Goal: Task Accomplishment & Management: Manage account settings

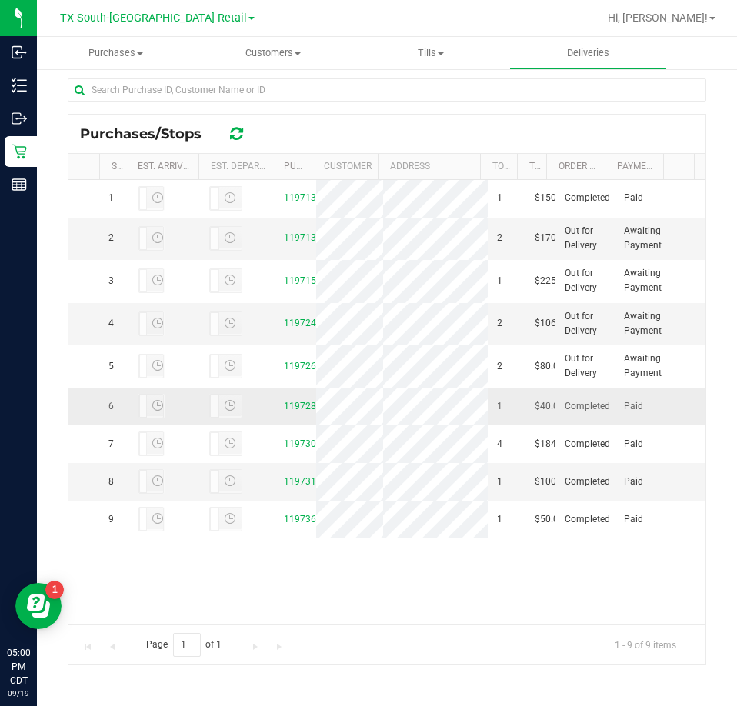
scroll to position [115, 0]
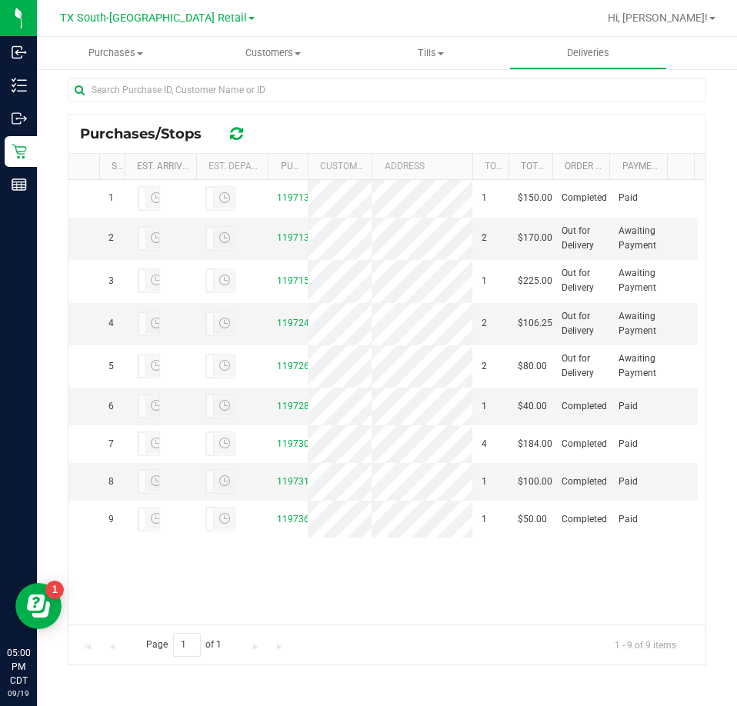
drag, startPoint x: 536, startPoint y: 163, endPoint x: 552, endPoint y: 164, distance: 16.2
click at [552, 164] on div "Stop # Est. Arrival Est. Departure Purchase ID Customer Address Total Order Lin…" at bounding box center [381, 166] width 626 height 25
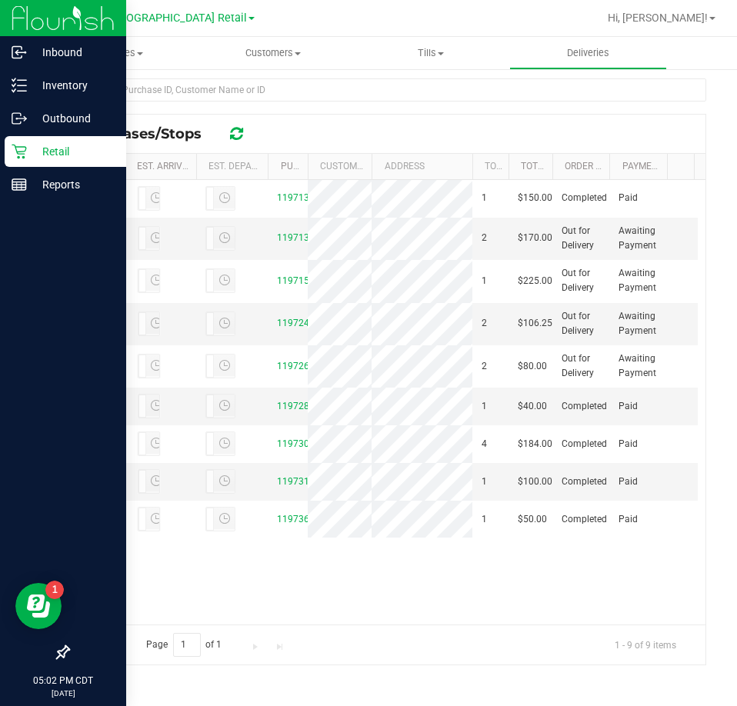
click at [28, 161] on div "Retail" at bounding box center [66, 151] width 122 height 31
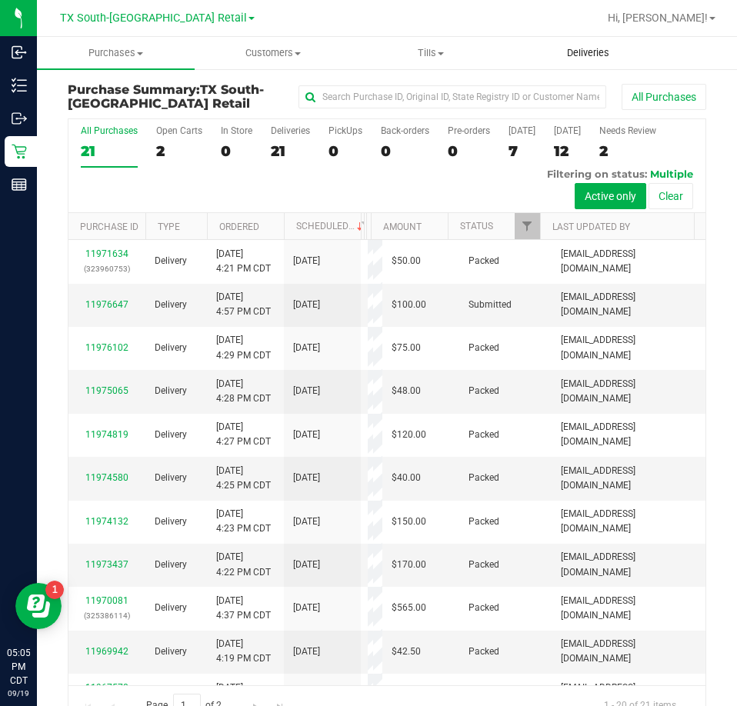
click at [601, 56] on span "Deliveries" at bounding box center [588, 53] width 84 height 14
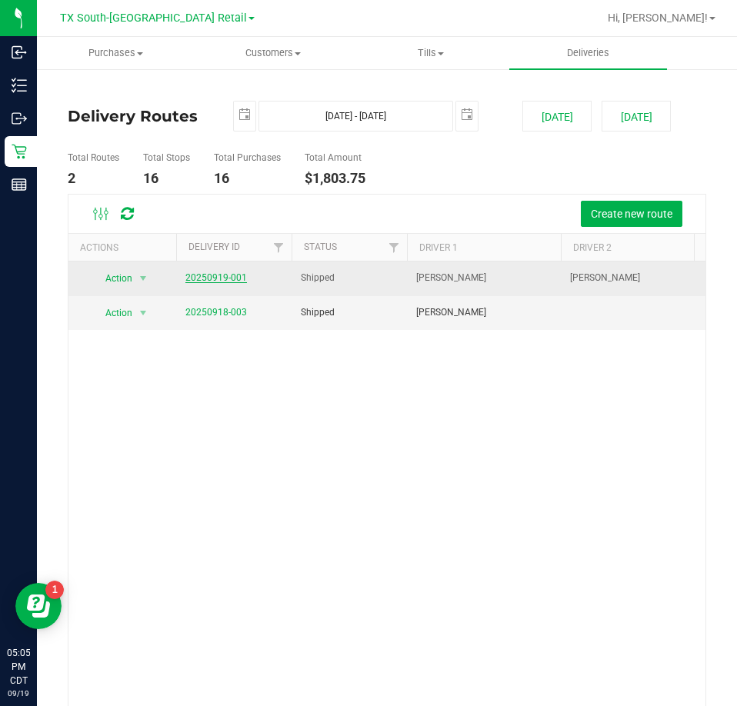
click at [221, 275] on link "20250919-001" at bounding box center [216, 277] width 62 height 11
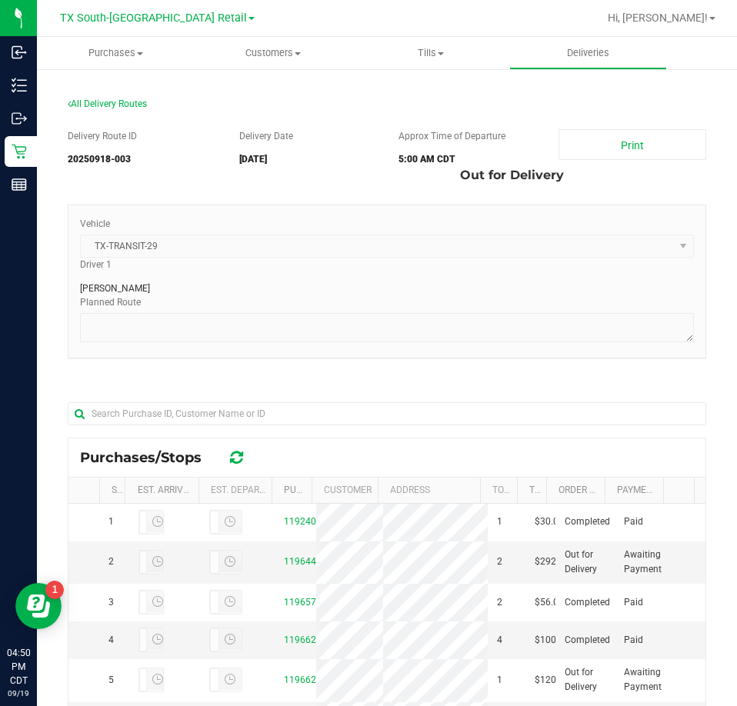
scroll to position [324, 0]
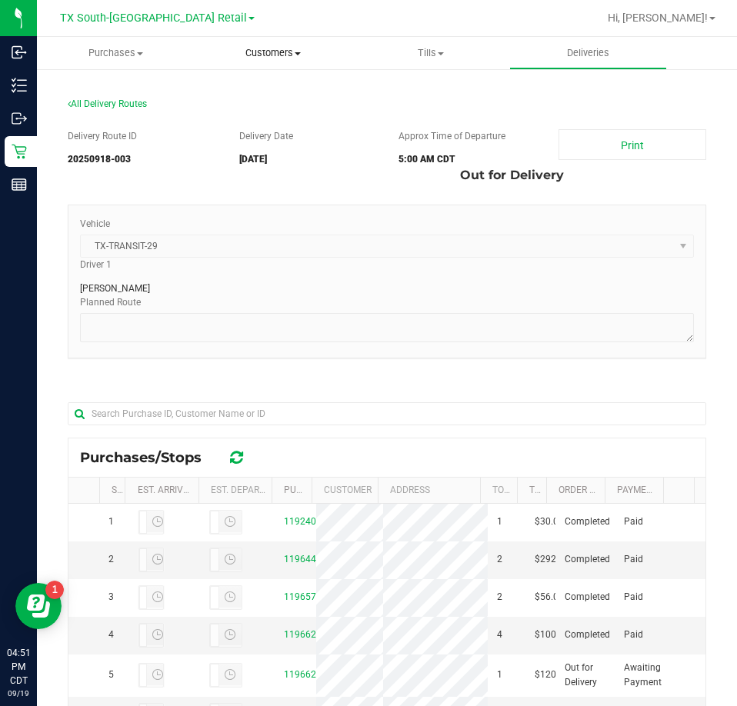
click at [279, 45] on uib-tab-heading "Customers All customers Add a new customer All physicians" at bounding box center [273, 53] width 156 height 31
click at [273, 90] on span "All customers" at bounding box center [250, 92] width 111 height 13
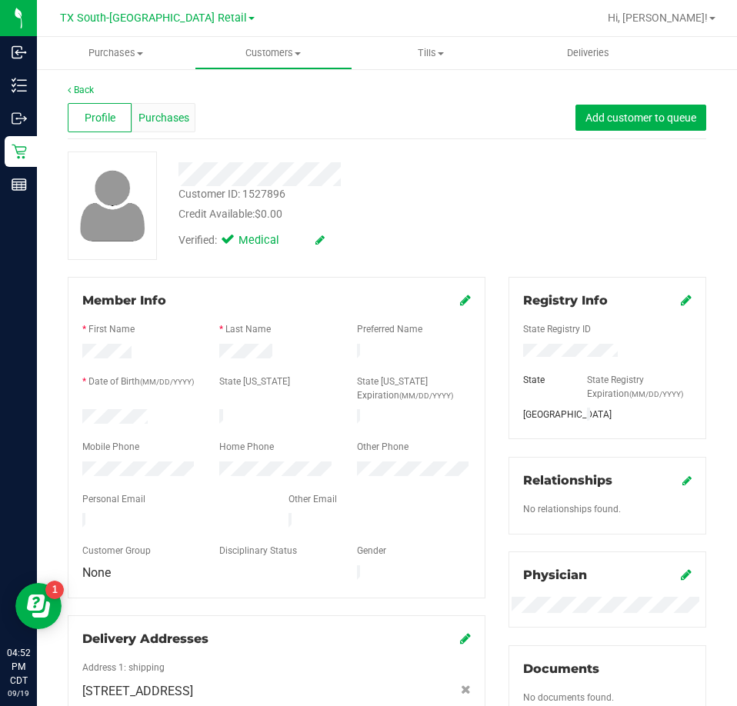
click at [180, 115] on span "Purchases" at bounding box center [163, 118] width 51 height 16
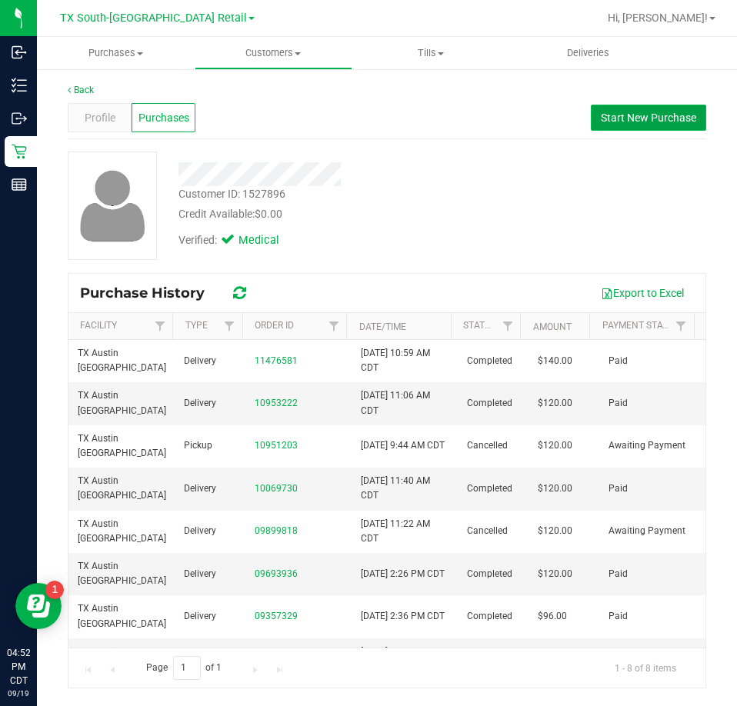
click at [637, 122] on span "Start New Purchase" at bounding box center [648, 118] width 95 height 12
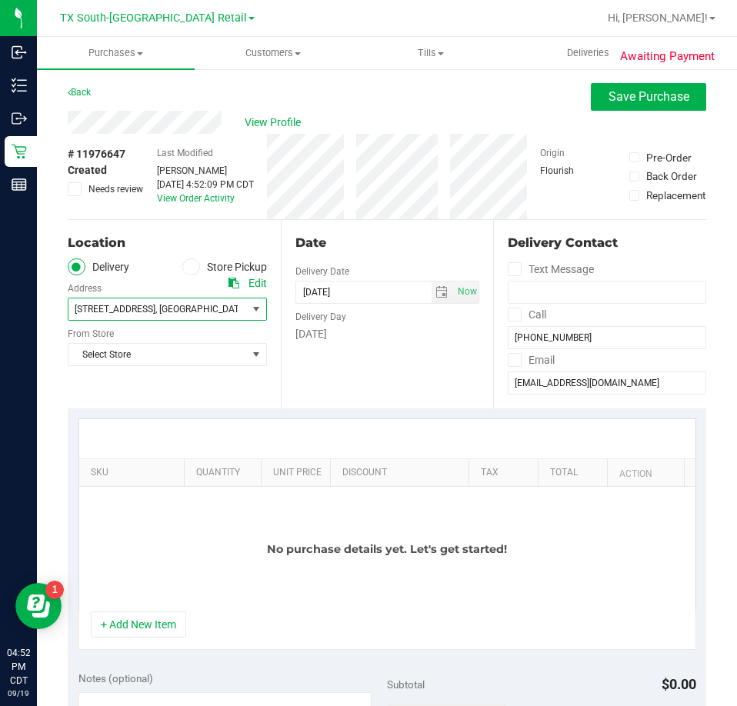
click at [155, 312] on span "10206 Canyon Rose Ln" at bounding box center [115, 309] width 81 height 11
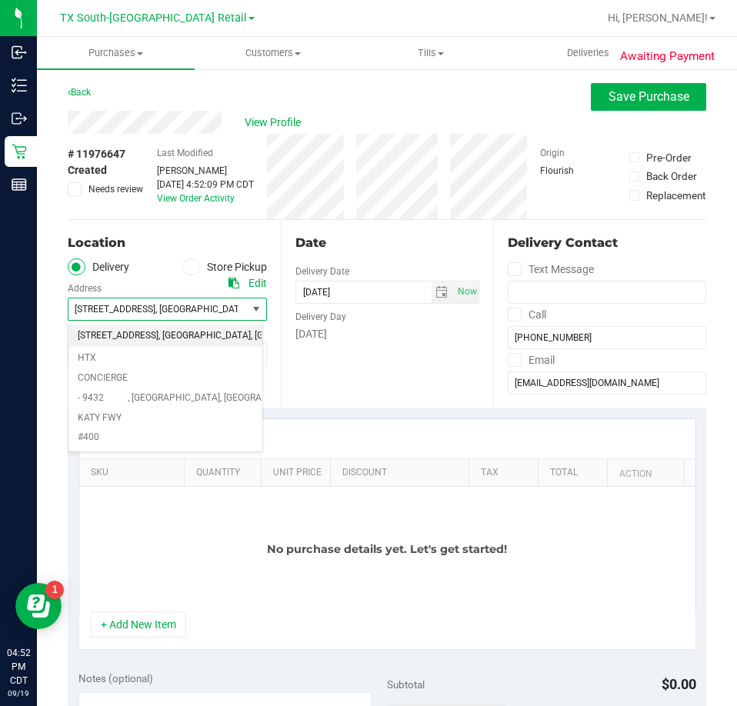
click at [377, 388] on div "Date Delivery Date 09/19/2025 Now 09/19/2025 04:52 PM Now Delivery Day Friday" at bounding box center [387, 314] width 213 height 189
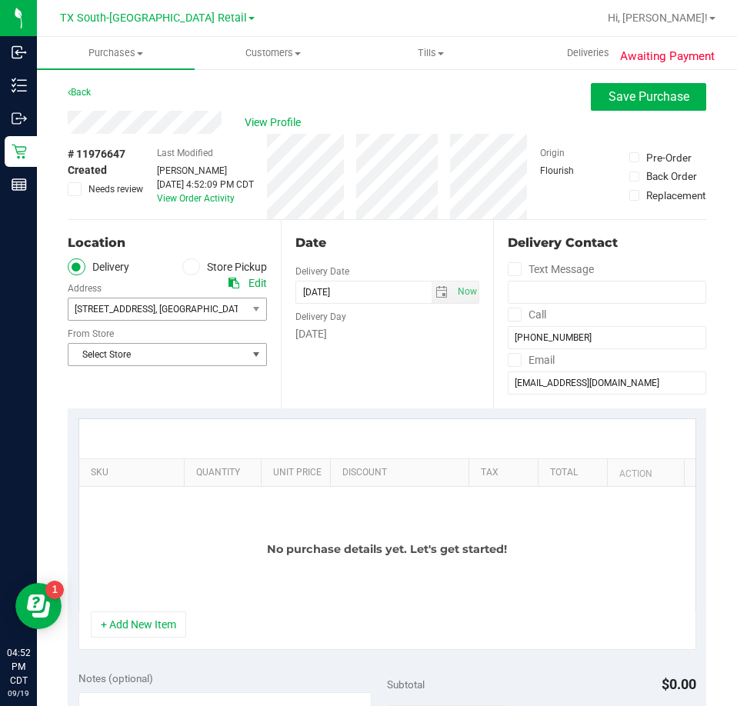
click at [169, 359] on span "Select Store" at bounding box center [157, 355] width 179 height 22
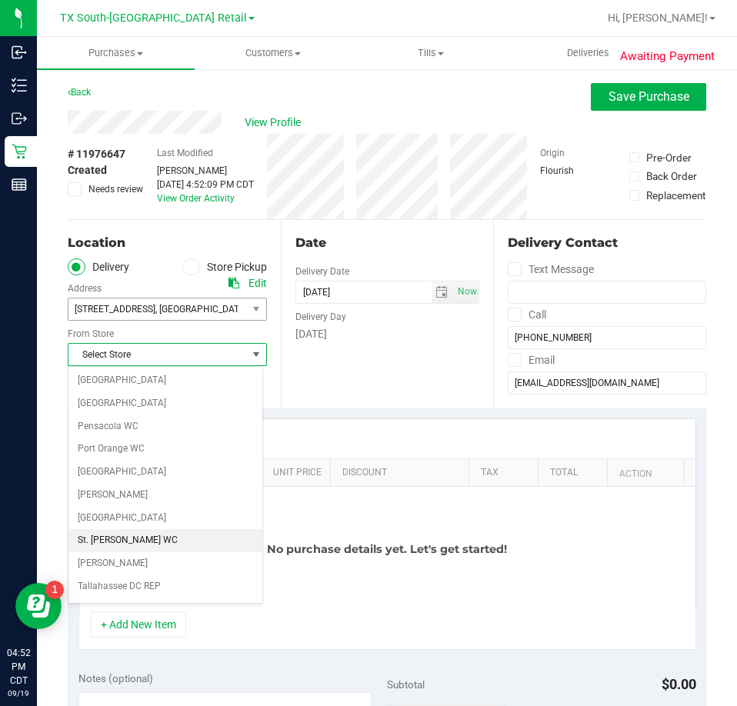
scroll to position [1118, 0]
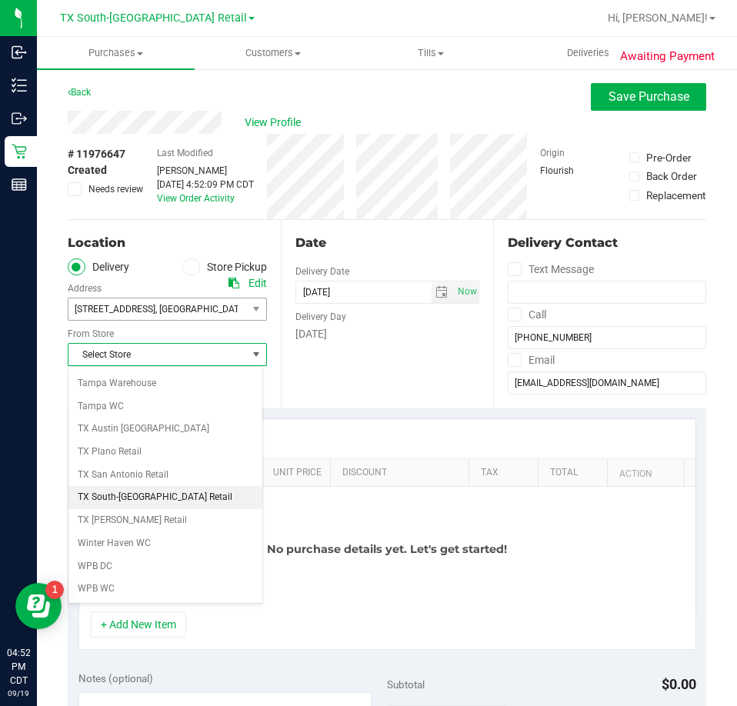
click at [151, 501] on li "TX South-[GEOGRAPHIC_DATA] Retail" at bounding box center [165, 497] width 194 height 23
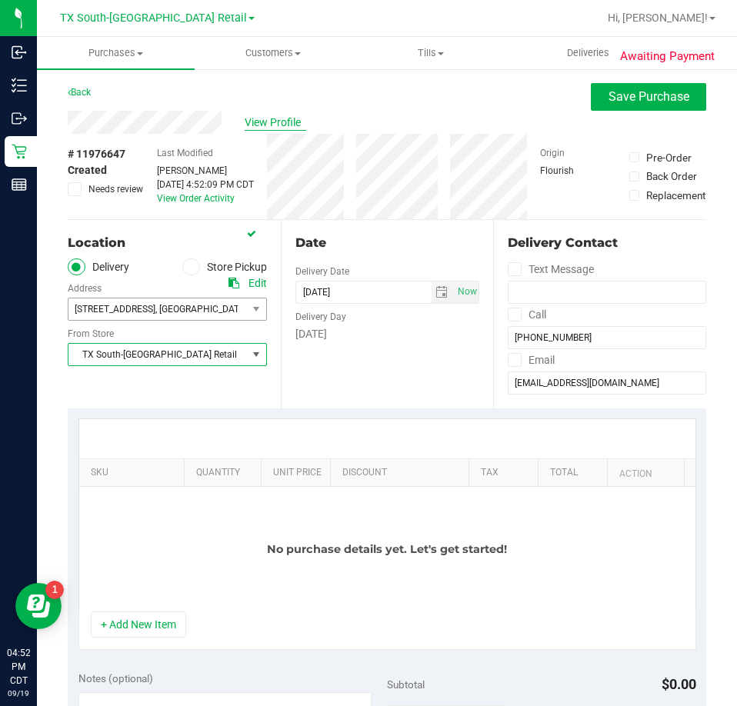
click at [257, 124] on span "View Profile" at bounding box center [276, 123] width 62 height 16
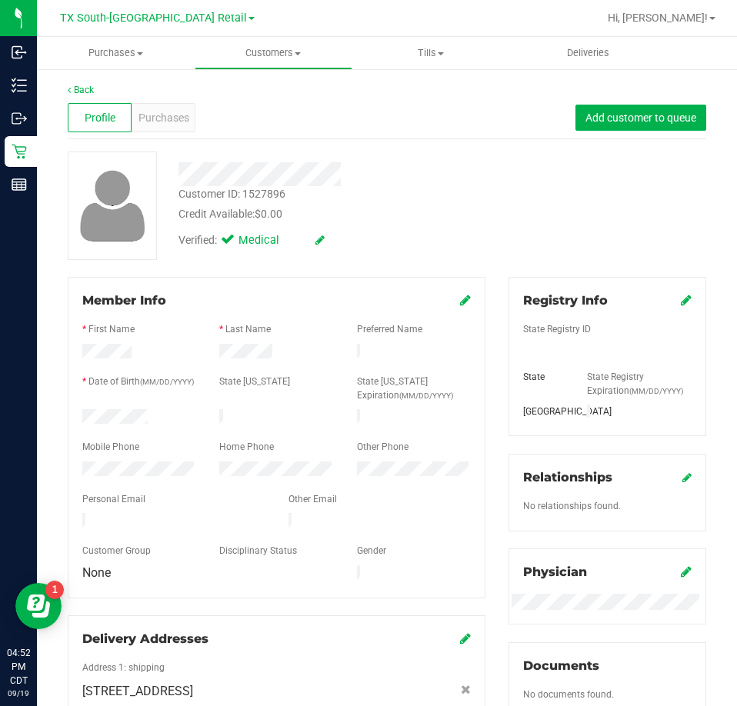
scroll to position [385, 0]
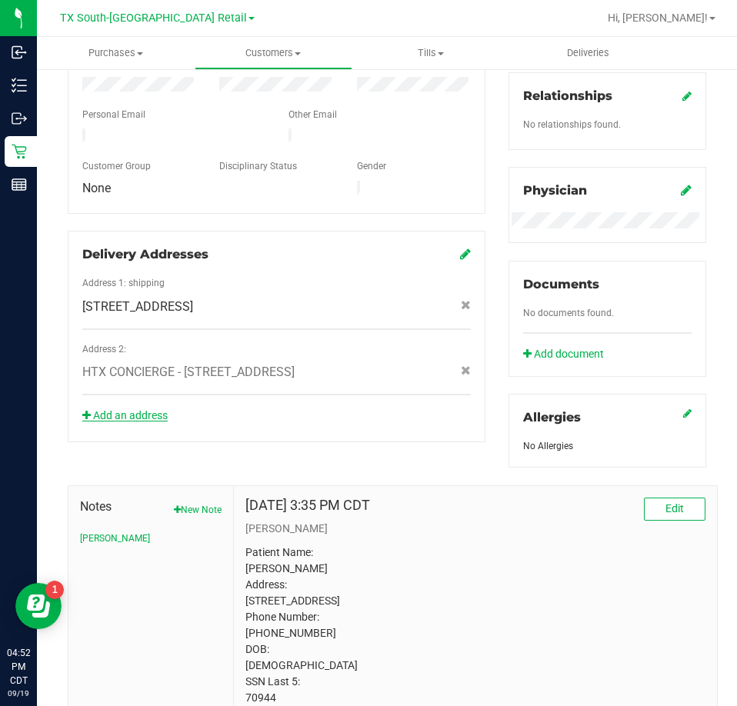
click at [145, 409] on link "Add an address" at bounding box center [124, 415] width 85 height 12
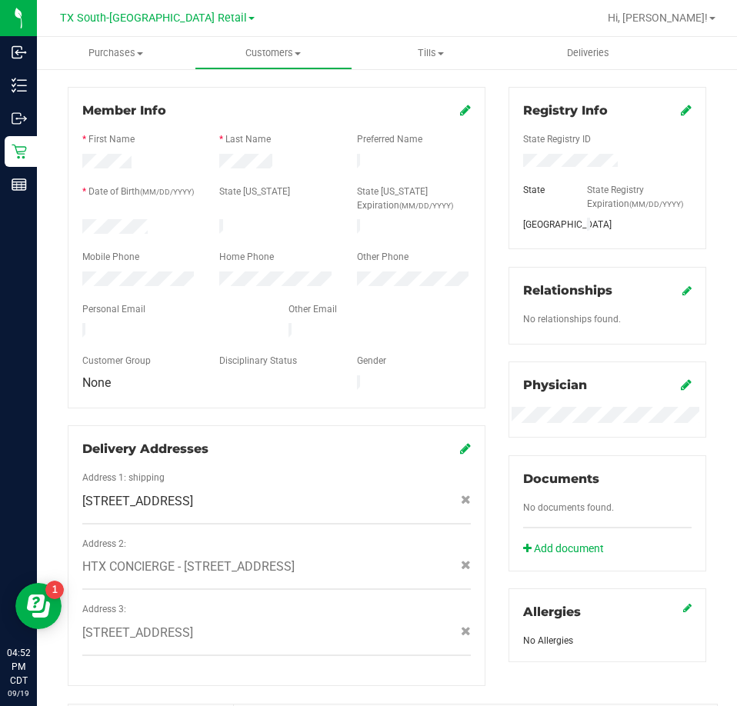
scroll to position [0, 0]
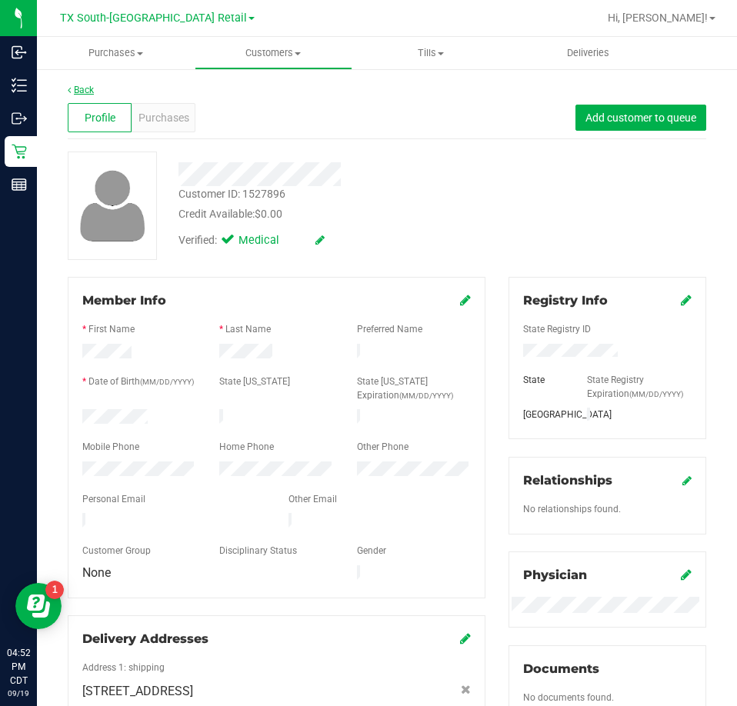
click at [88, 89] on link "Back" at bounding box center [81, 90] width 26 height 11
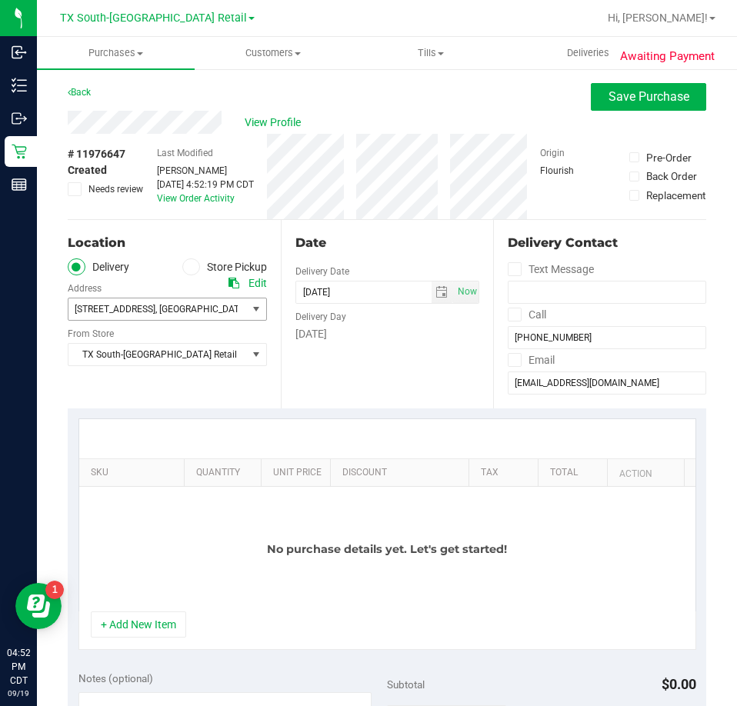
click at [340, 306] on span "77070" at bounding box center [353, 309] width 27 height 11
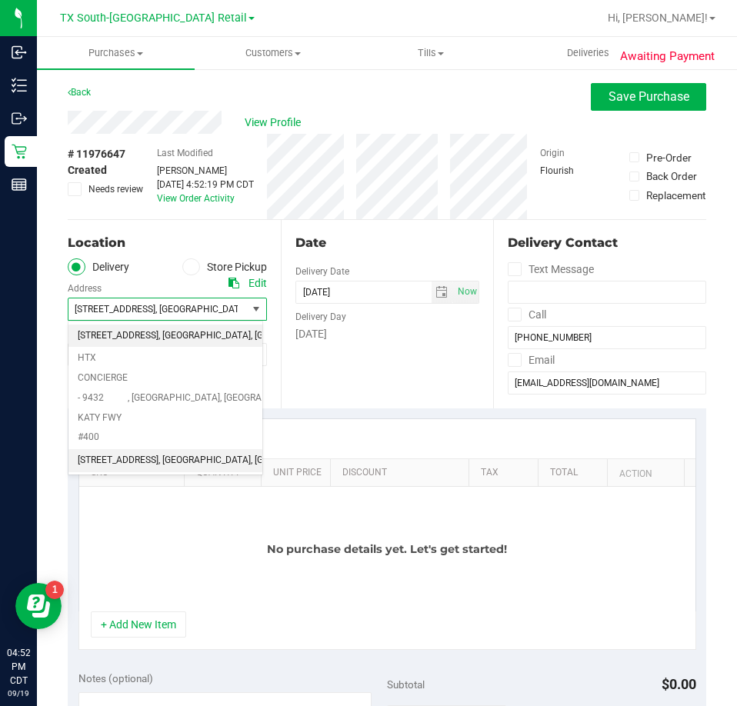
click at [164, 451] on span ", [GEOGRAPHIC_DATA]" at bounding box center [205, 461] width 92 height 20
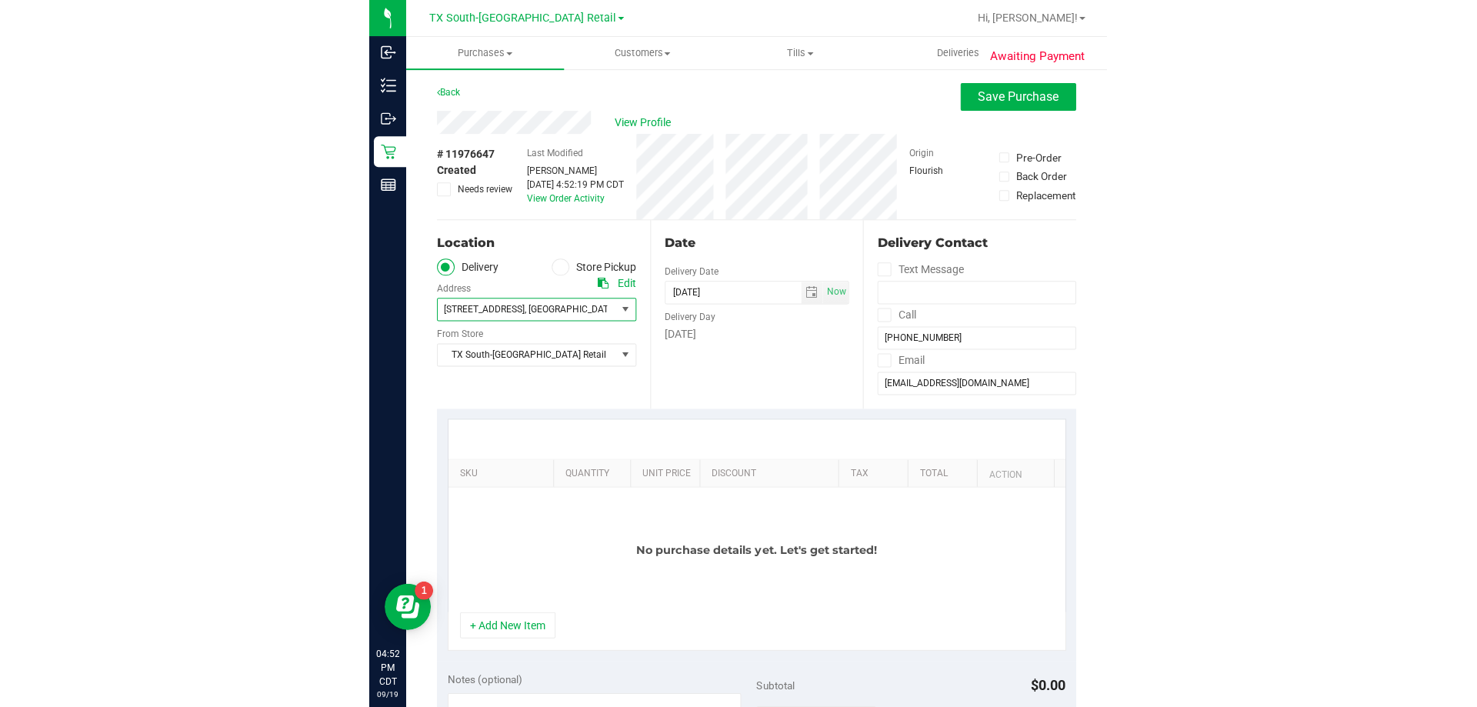
scroll to position [154, 0]
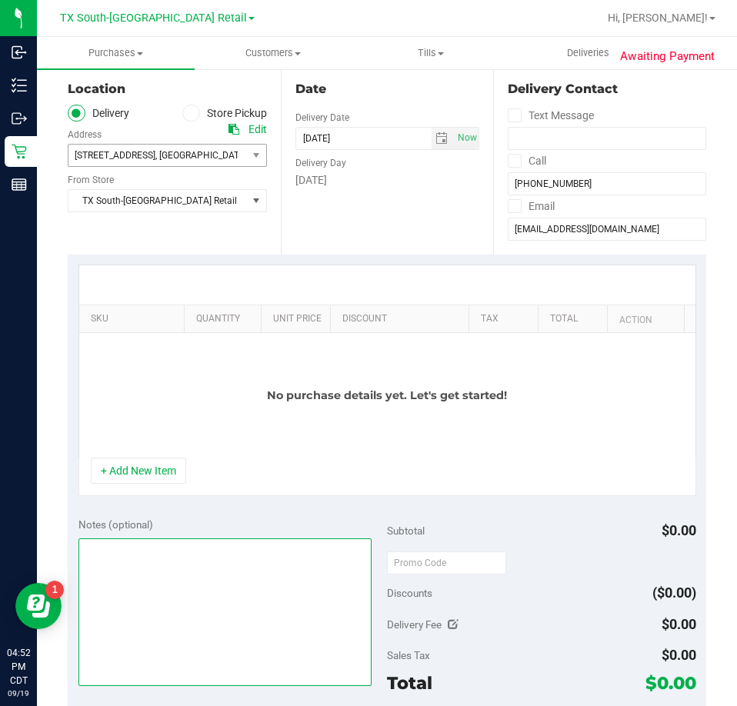
click at [192, 576] on textarea at bounding box center [225, 613] width 294 height 148
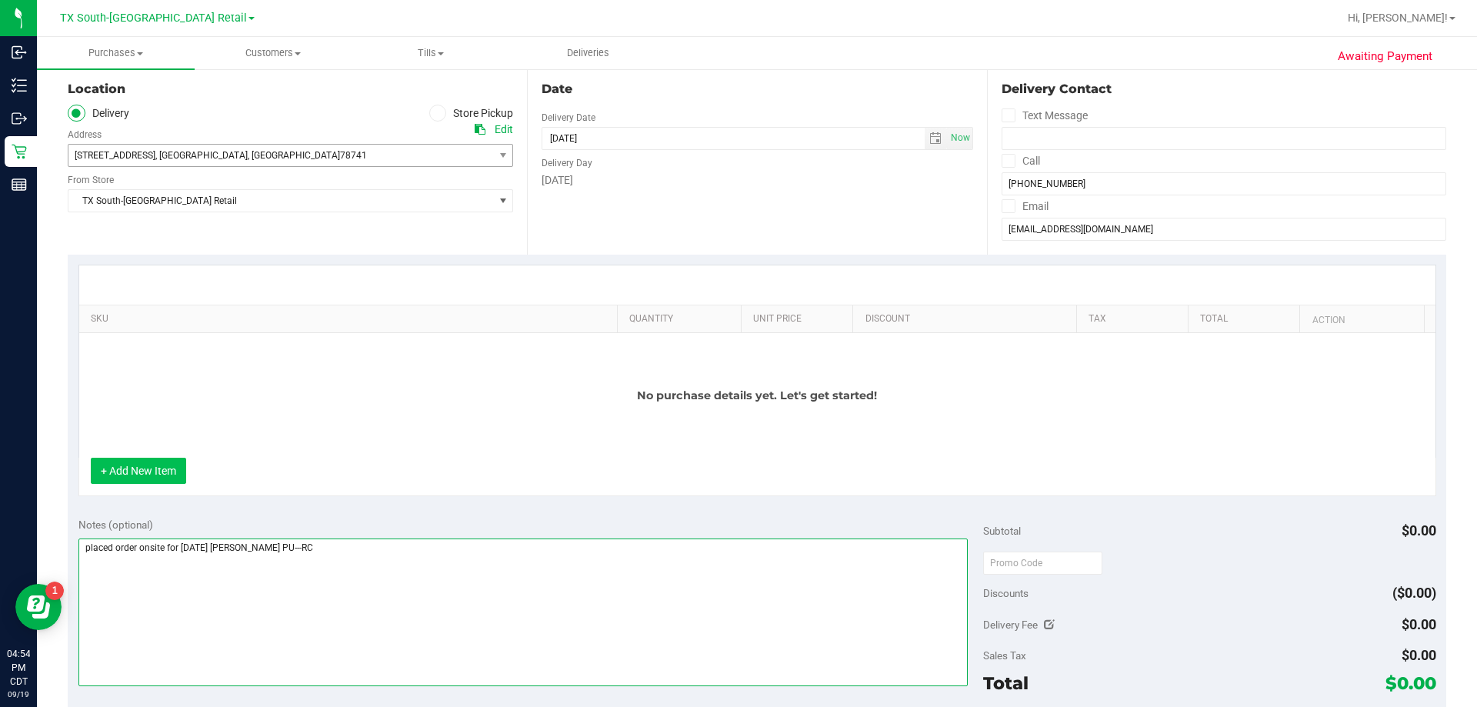
type textarea "placed order onsite for saturday S. austin PU---RC"
click at [121, 472] on button "+ Add New Item" at bounding box center [138, 471] width 95 height 26
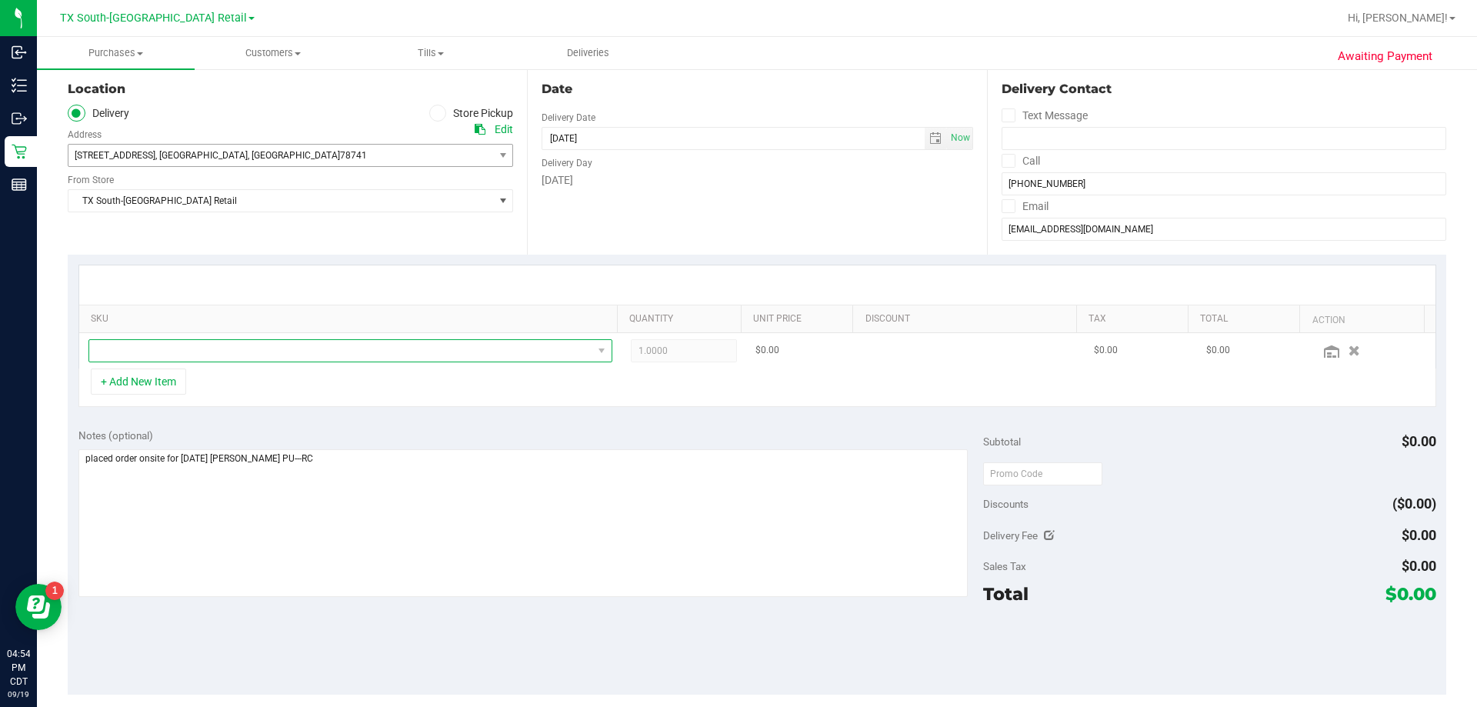
click at [162, 353] on span "NO DATA FOUND" at bounding box center [340, 351] width 503 height 22
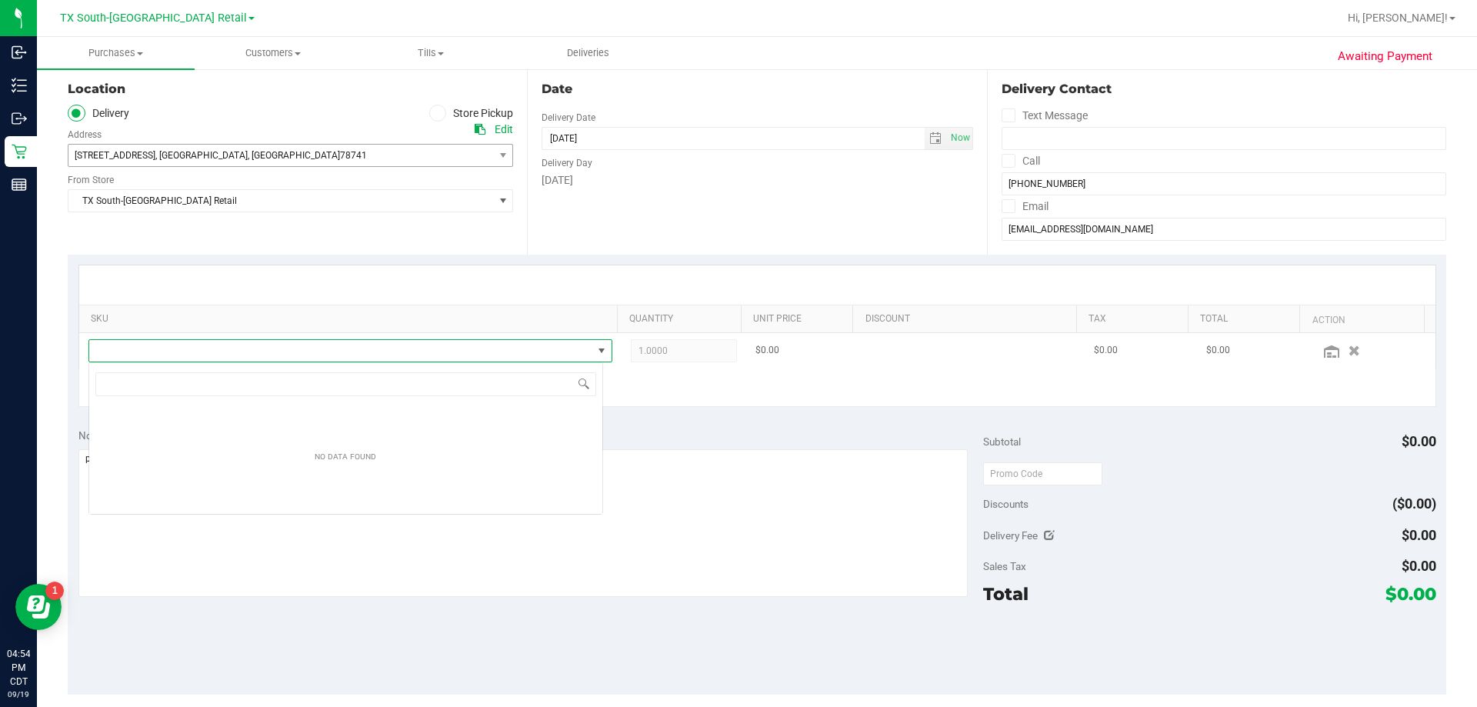
scroll to position [23, 515]
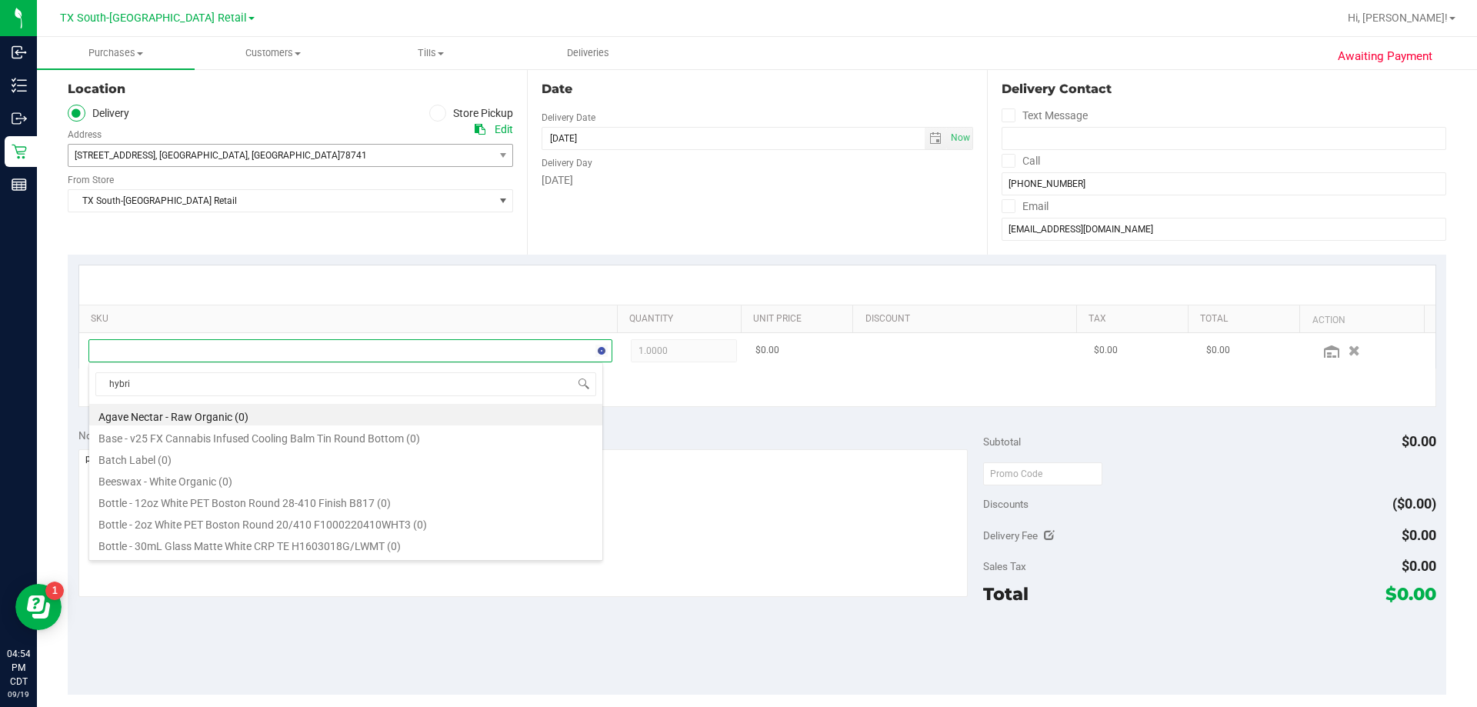
type input "hybrid"
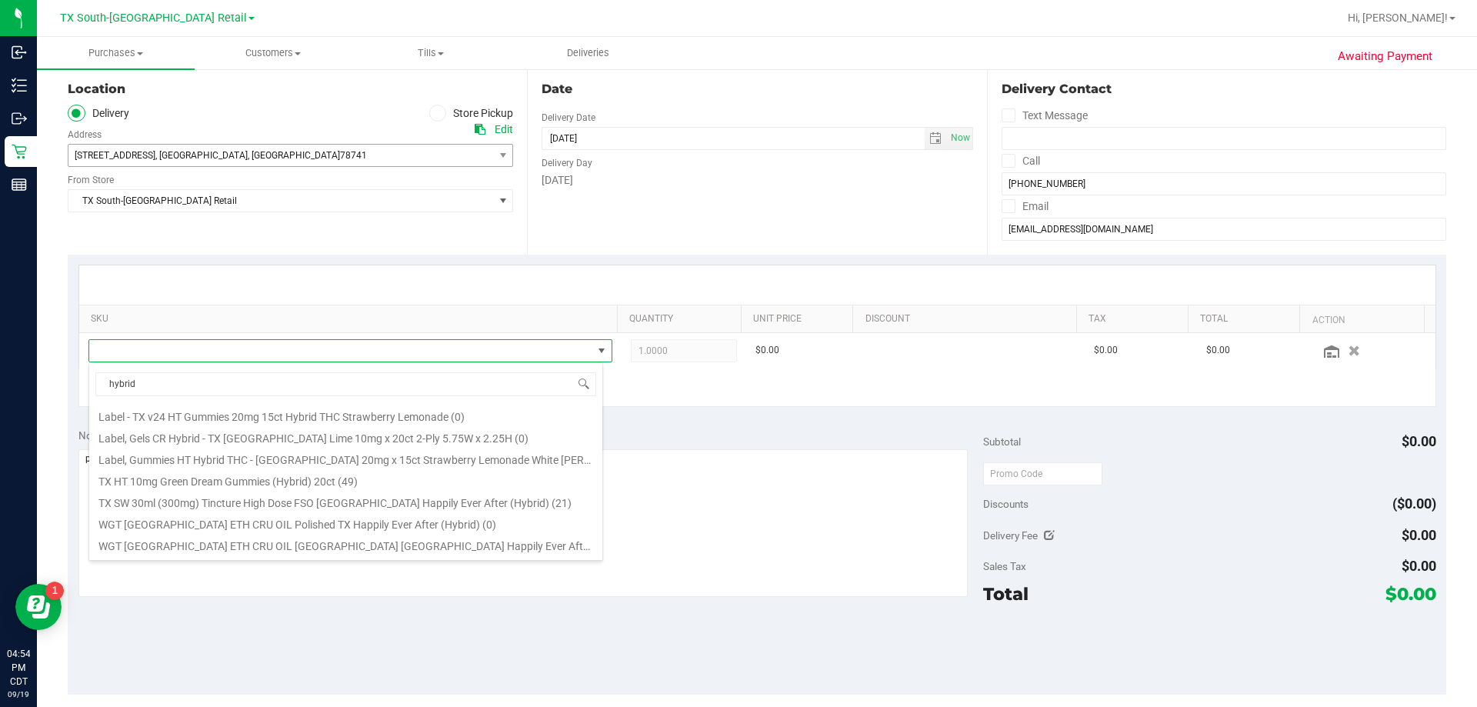
scroll to position [49, 0]
click at [419, 496] on li "TX SW 30ml (300mg) Tincture High Dose FSO TX Happily Ever After (Hybrid) (21)" at bounding box center [345, 495] width 513 height 22
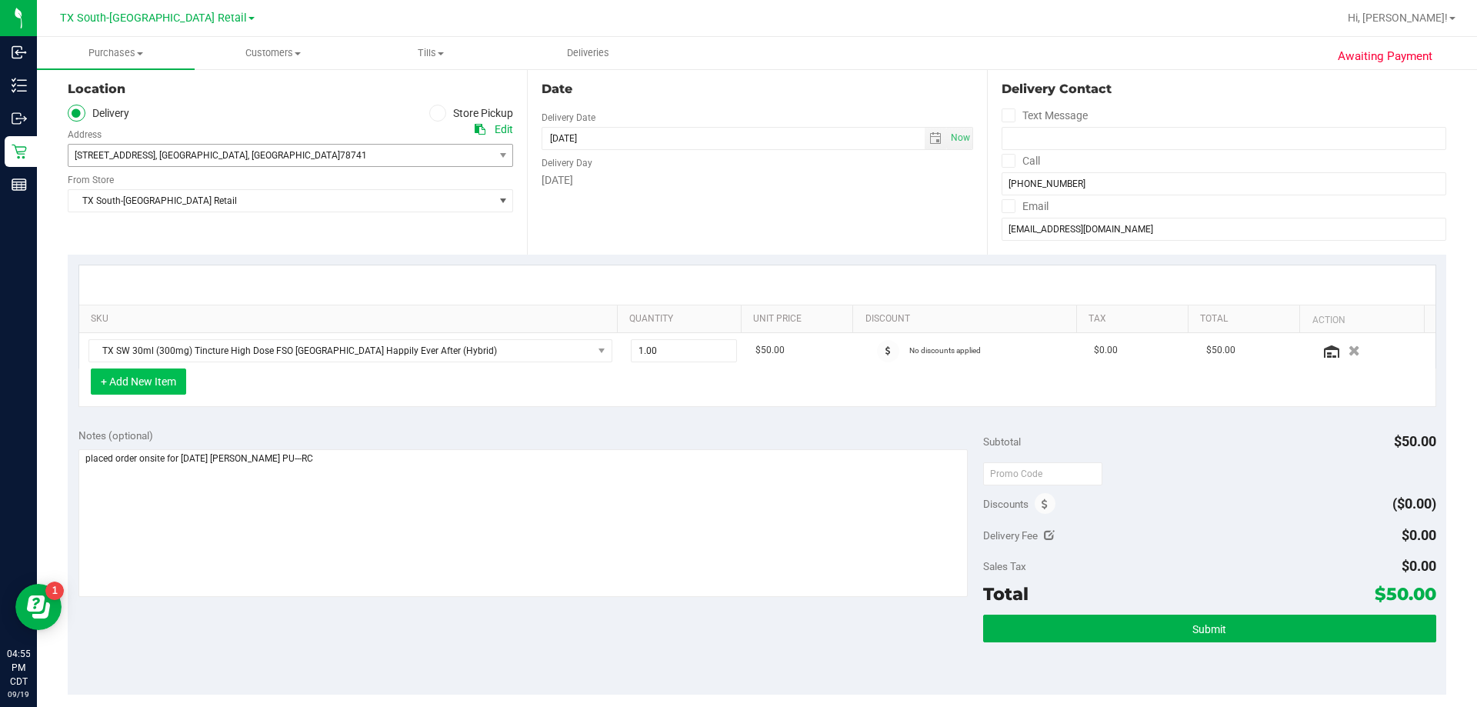
click at [126, 380] on button "+ Add New Item" at bounding box center [138, 382] width 95 height 26
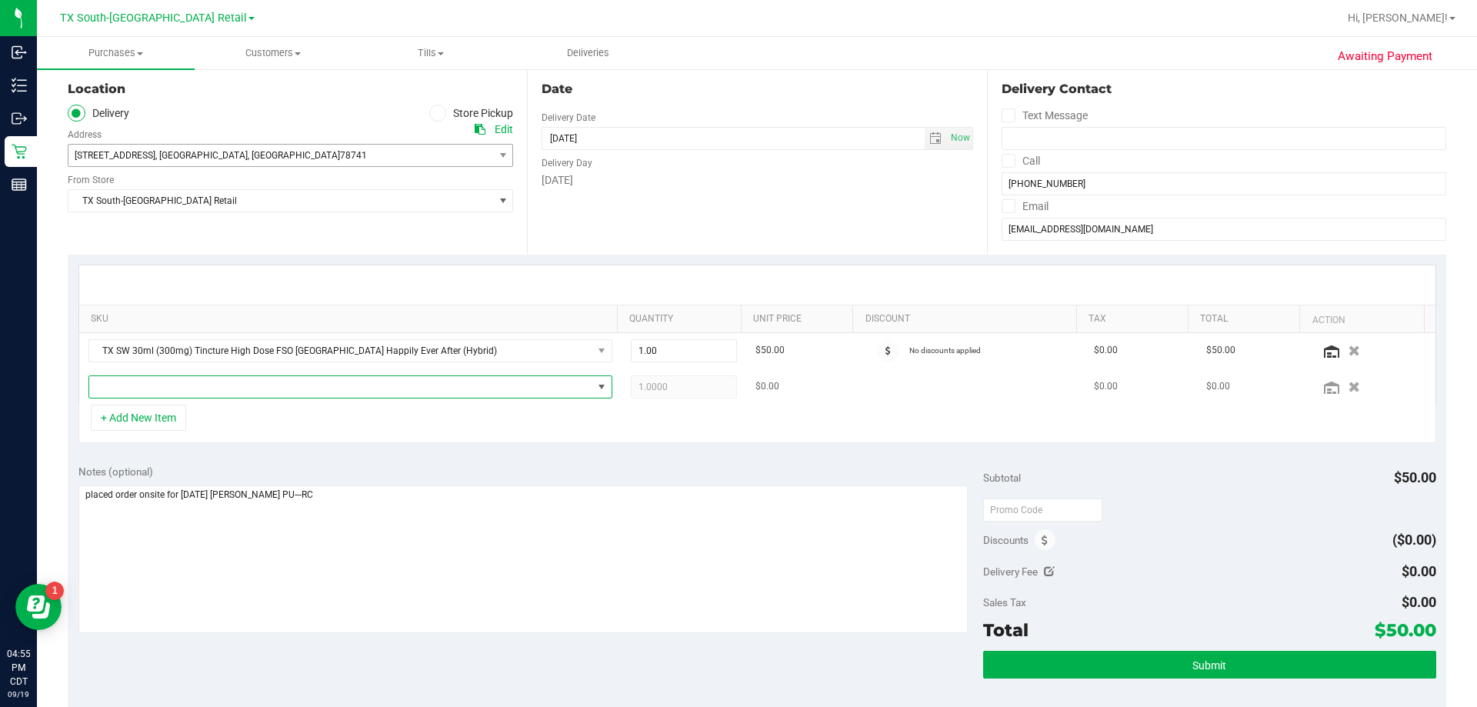
click at [250, 391] on span "NO DATA FOUND" at bounding box center [340, 387] width 503 height 22
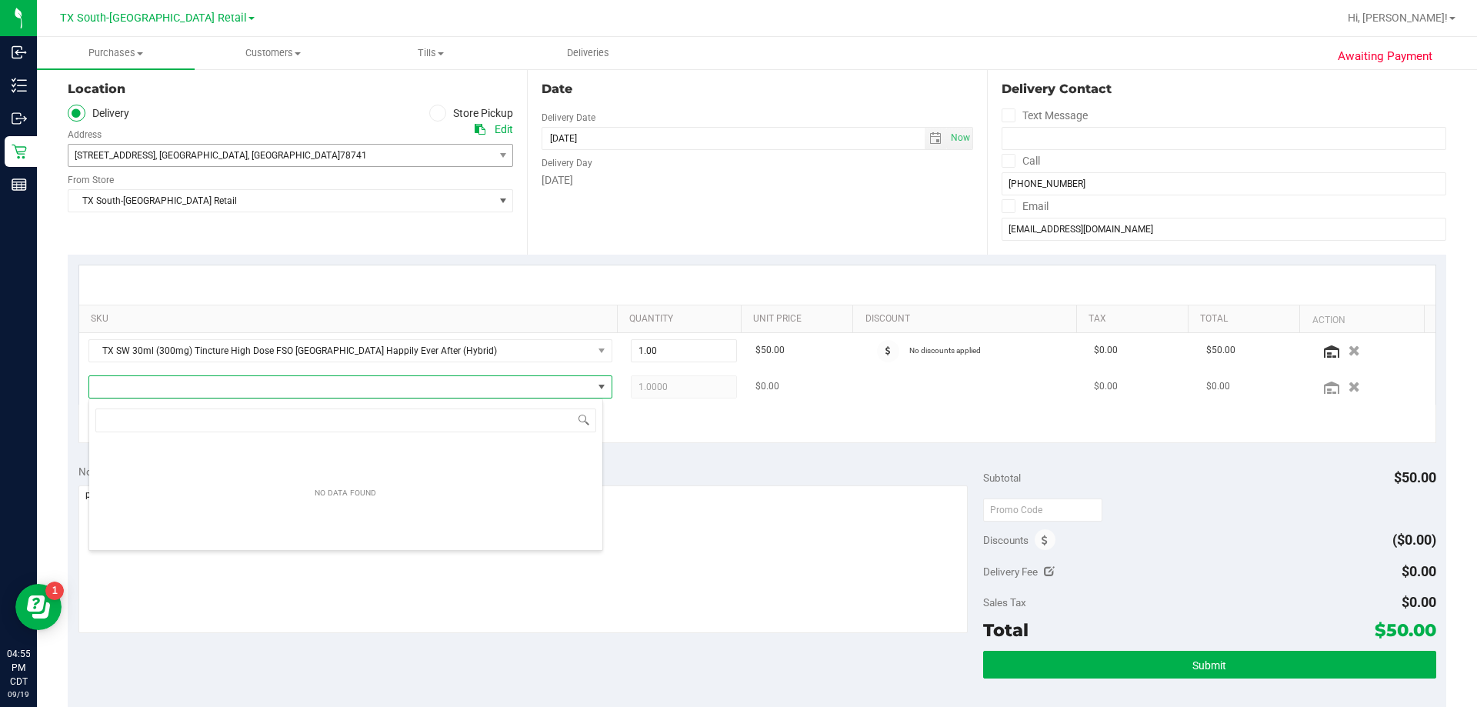
scroll to position [23, 515]
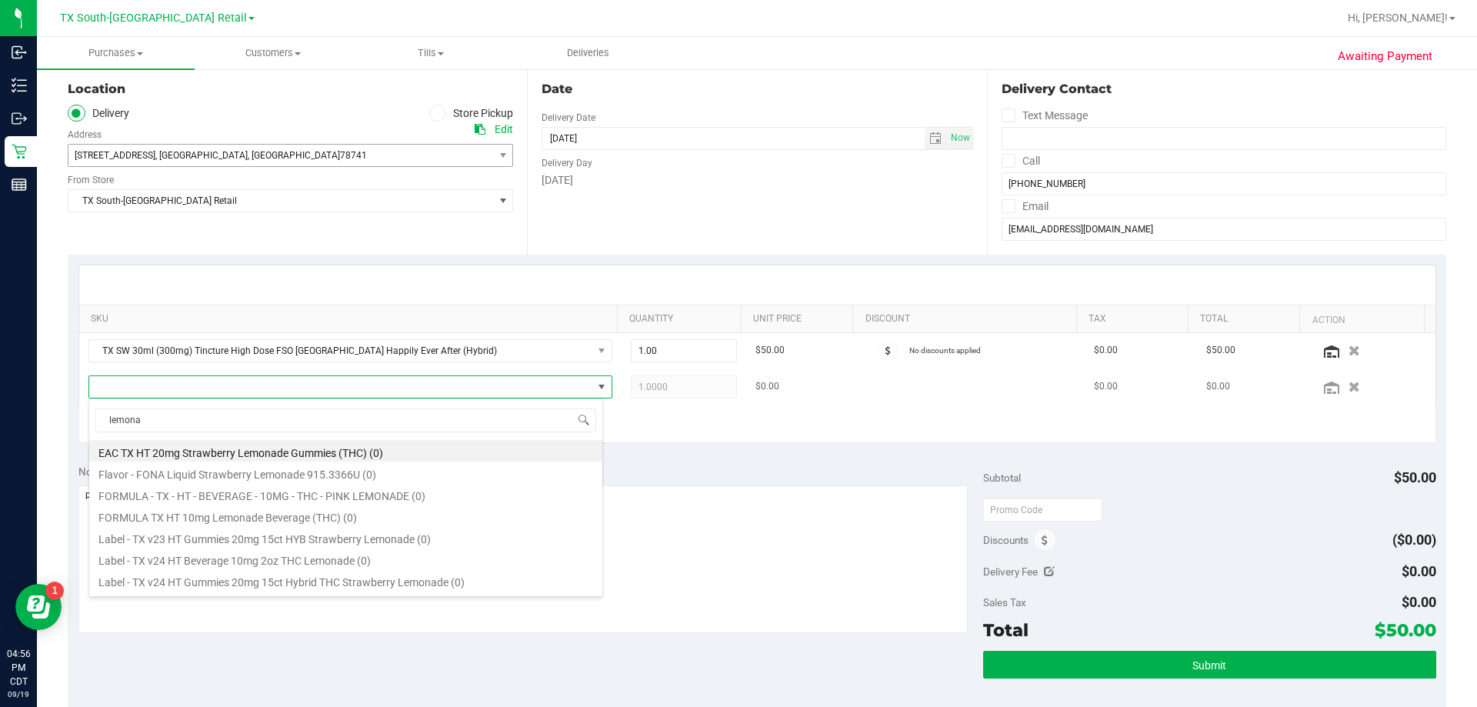
type input "lemonad"
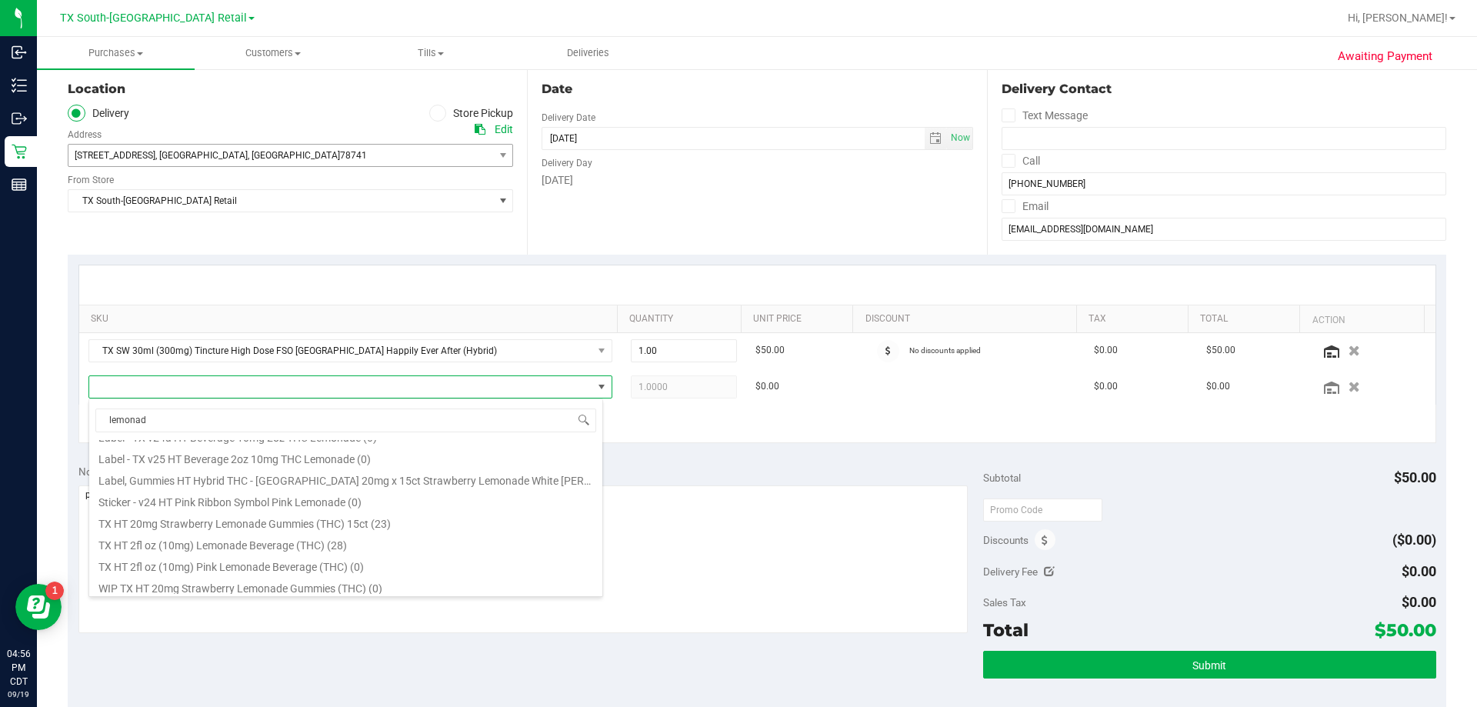
scroll to position [169, 0]
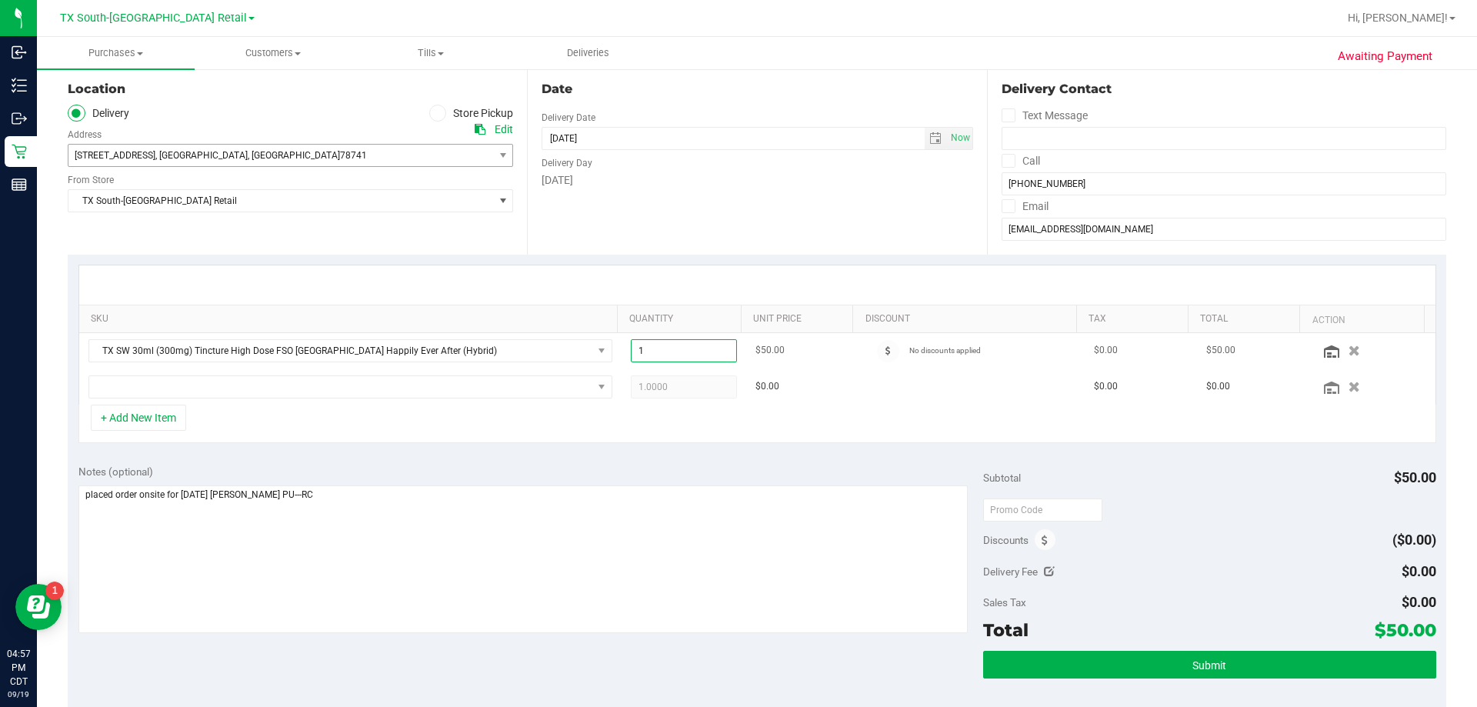
click at [686, 349] on span "1.00 1" at bounding box center [684, 350] width 107 height 23
click at [686, 349] on input "1" at bounding box center [684, 351] width 105 height 22
type input "2"
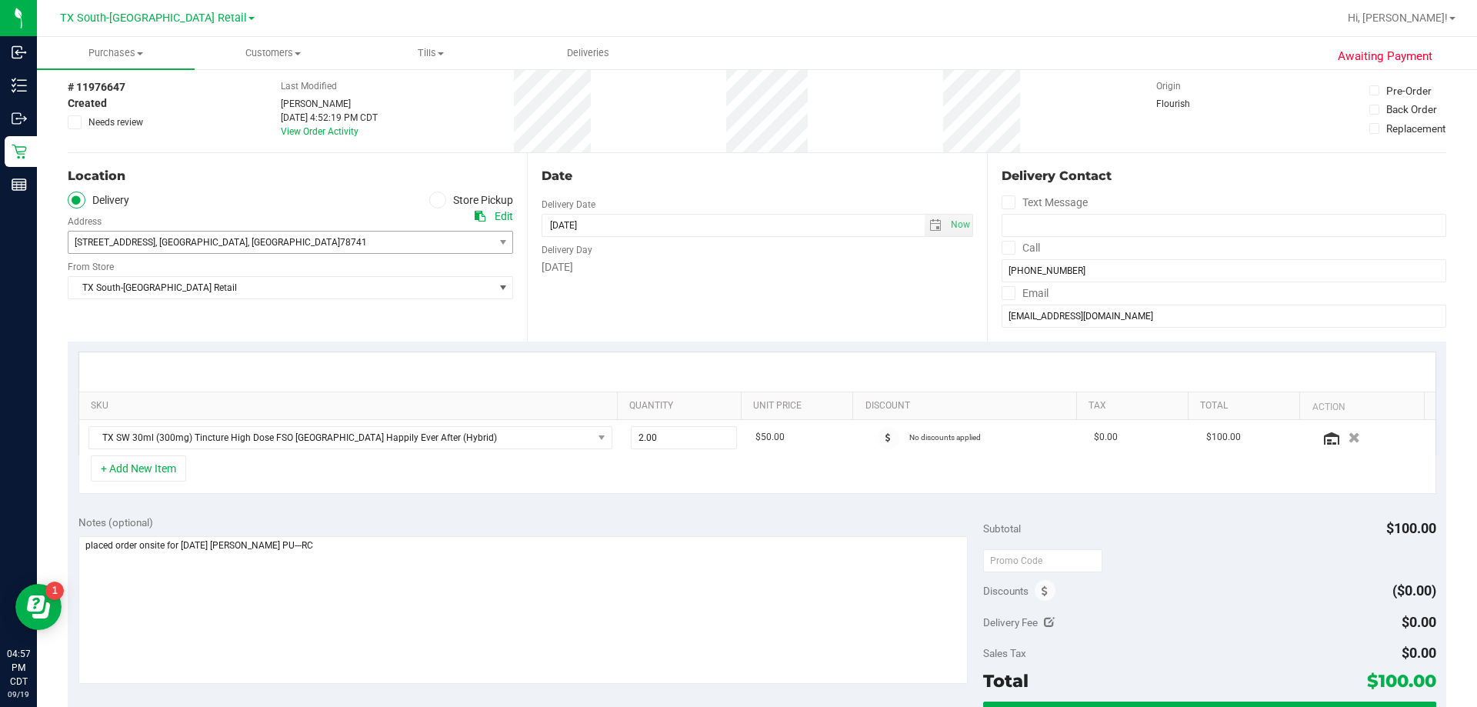
scroll to position [0, 0]
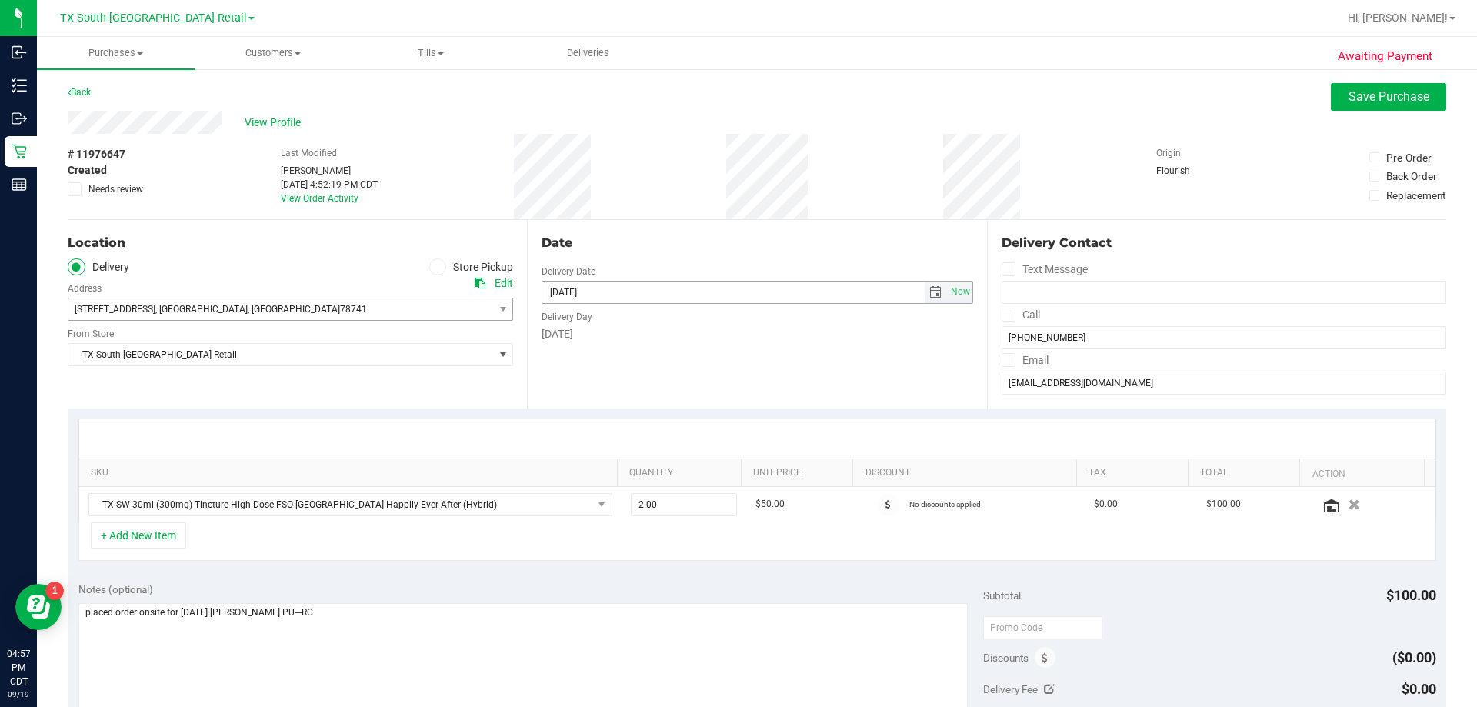
click at [736, 292] on span "select" at bounding box center [935, 292] width 12 height 12
click at [681, 420] on link "20" at bounding box center [687, 425] width 22 height 24
type input "09/20/2025"
click at [736, 99] on span "Save Purchase" at bounding box center [1389, 96] width 81 height 15
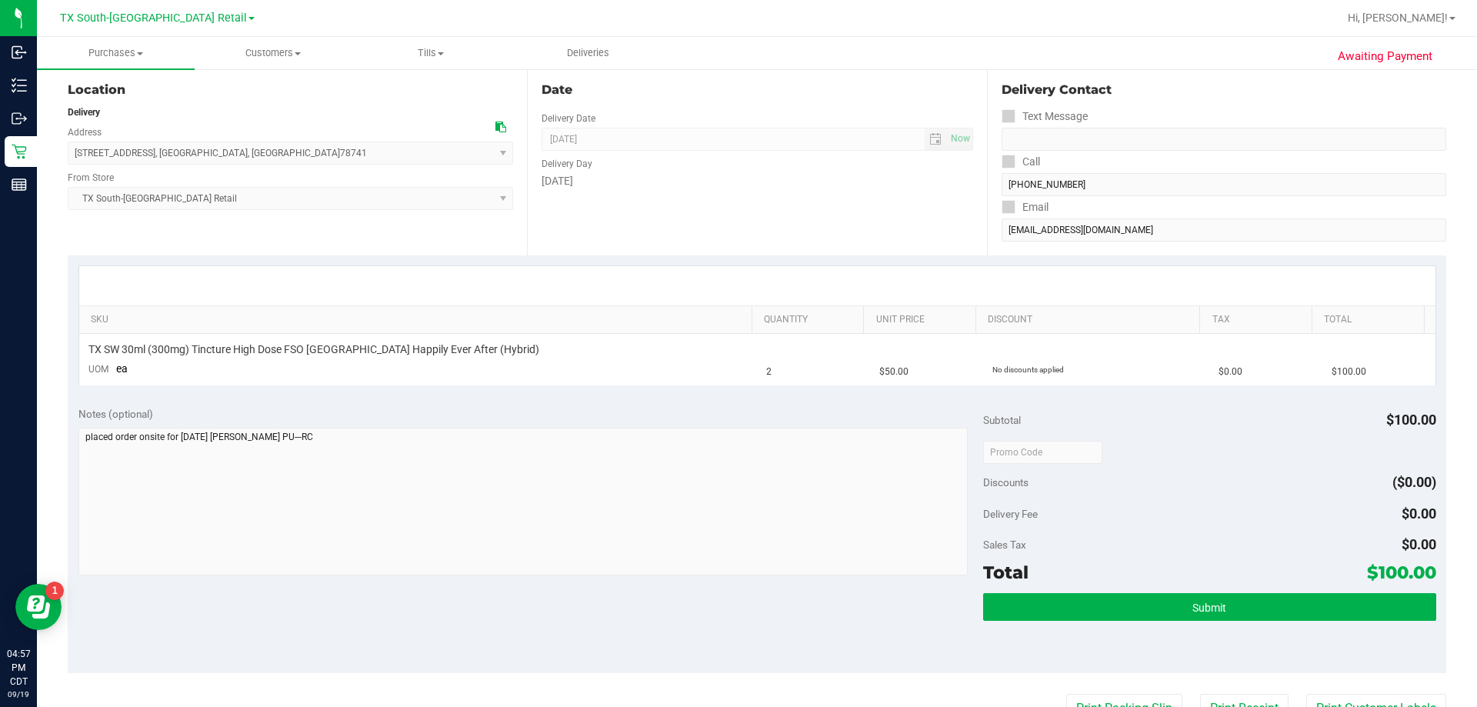
scroll to position [154, 0]
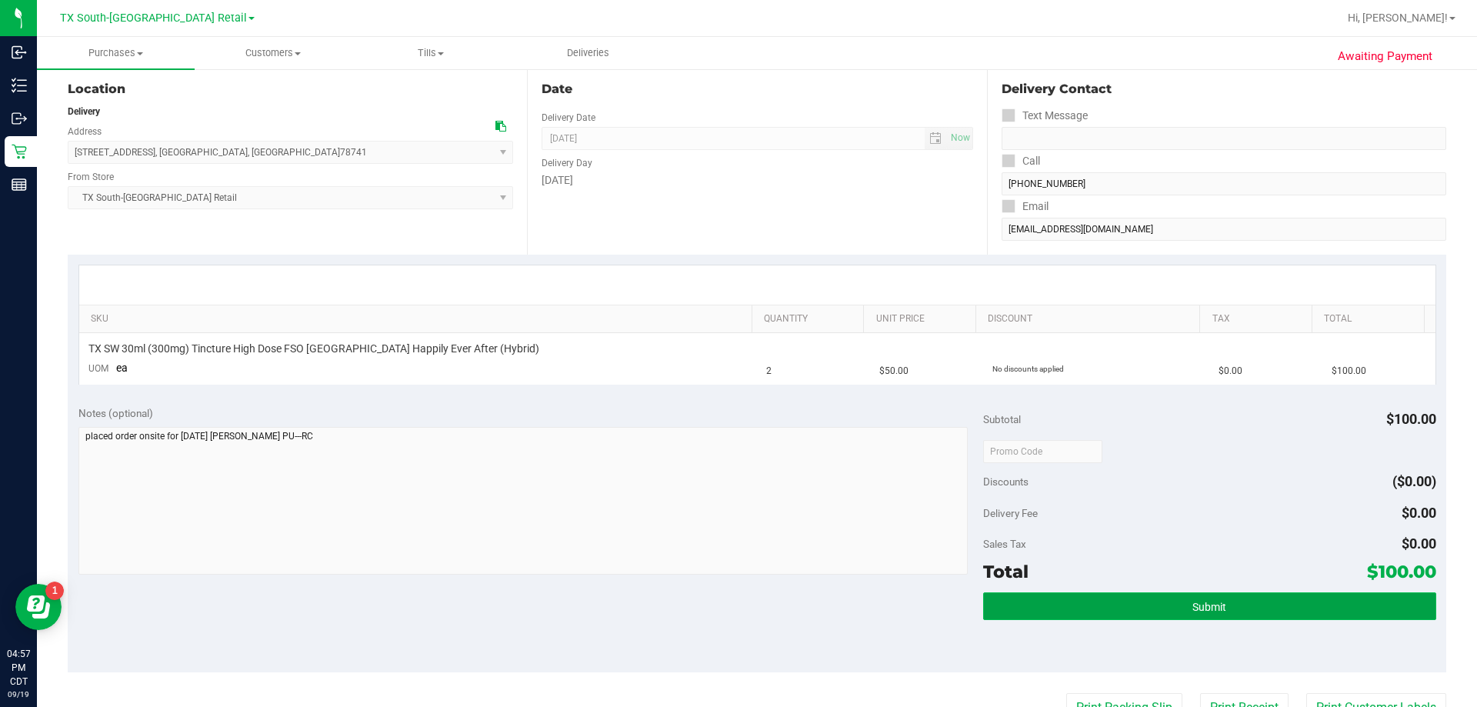
click at [736, 602] on button "Submit" at bounding box center [1209, 606] width 452 height 28
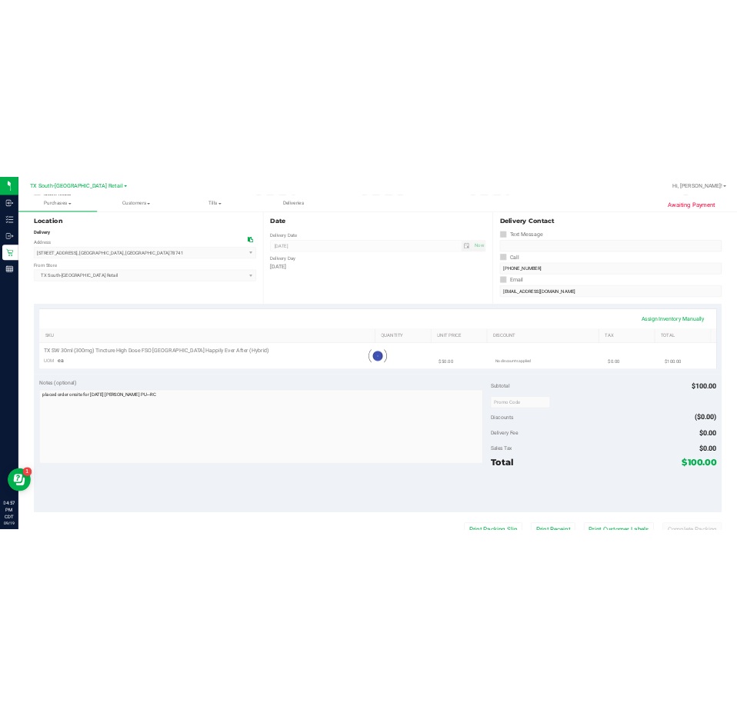
scroll to position [0, 0]
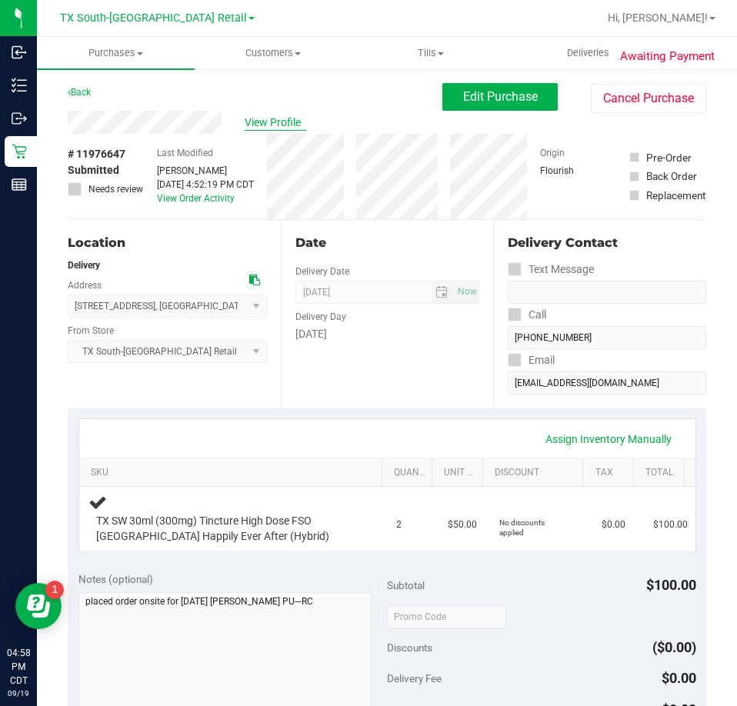
click at [281, 117] on span "View Profile" at bounding box center [276, 123] width 62 height 16
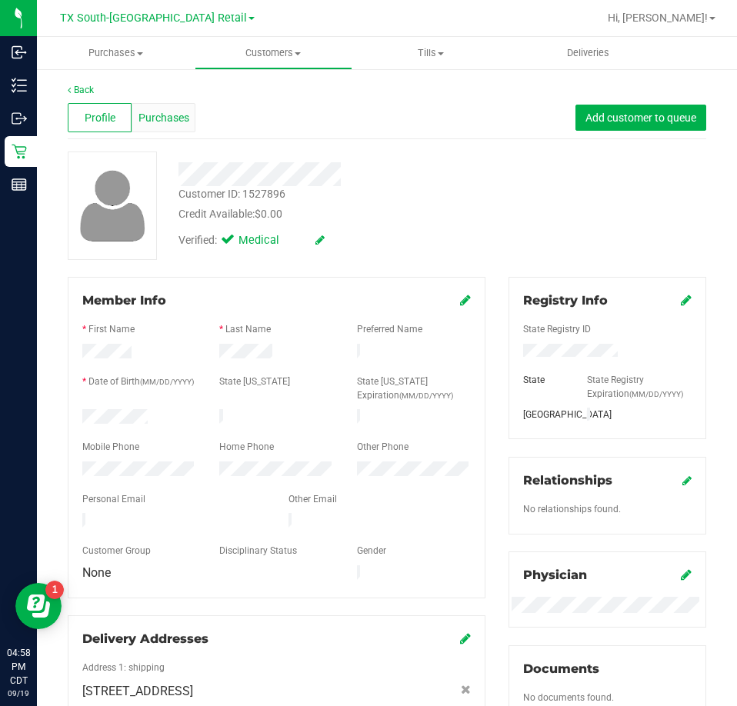
click at [168, 115] on span "Purchases" at bounding box center [163, 118] width 51 height 16
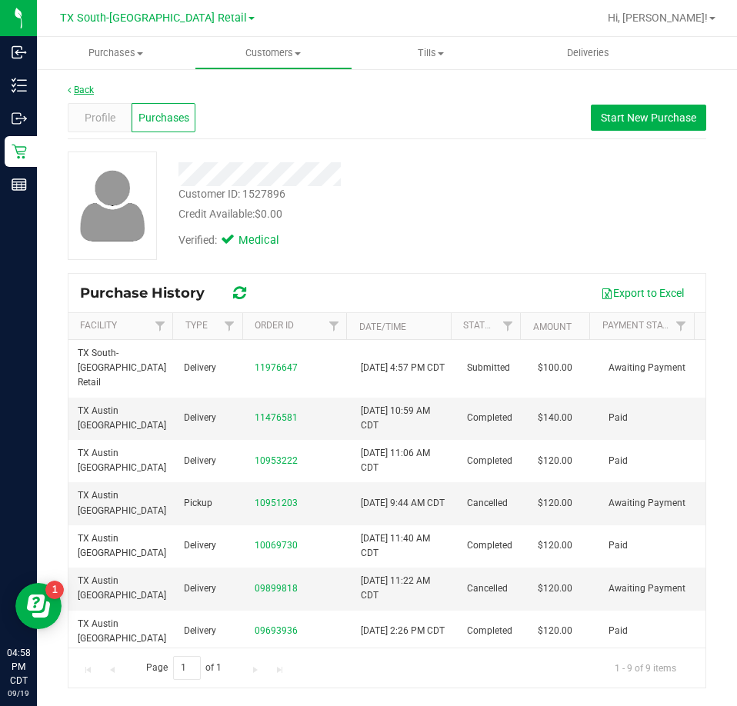
click at [81, 91] on link "Back" at bounding box center [81, 90] width 26 height 11
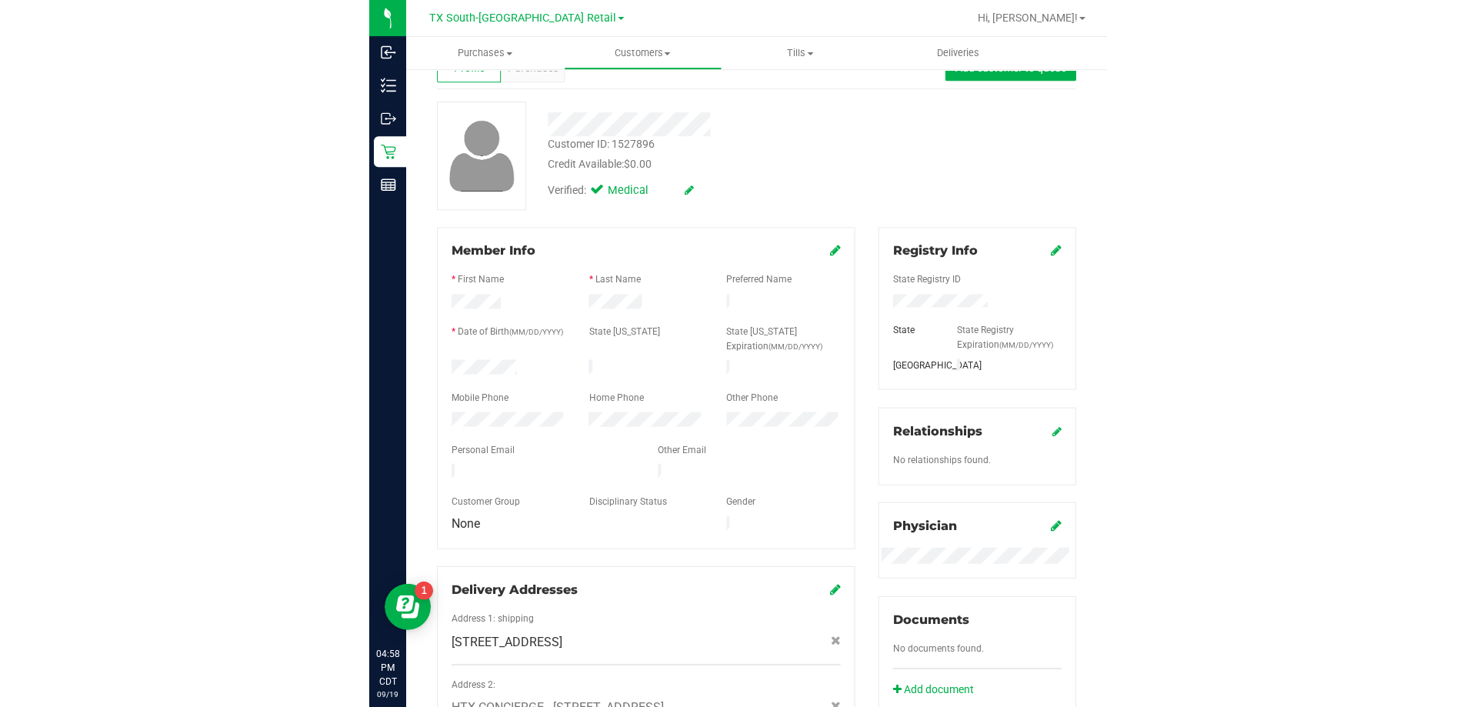
scroll to position [154, 0]
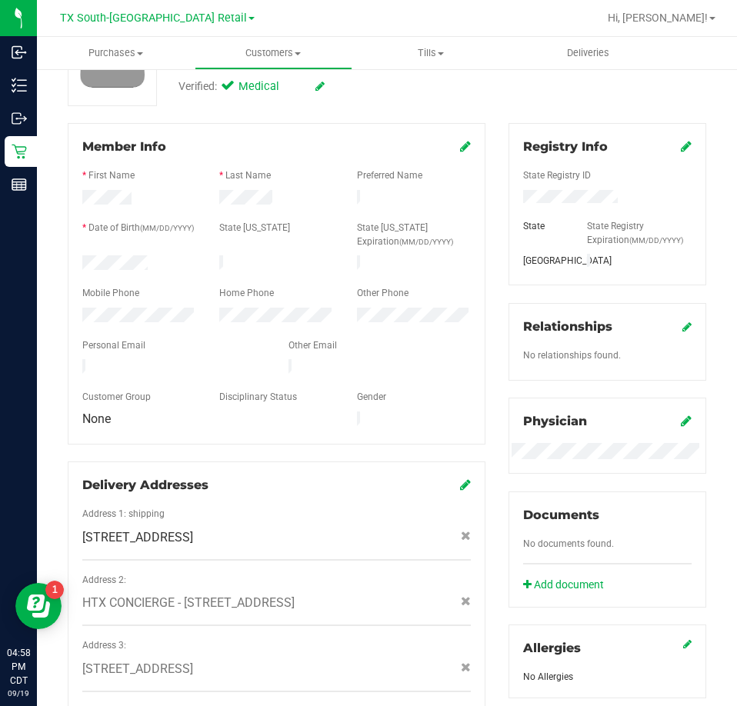
drag, startPoint x: 188, startPoint y: 359, endPoint x: 81, endPoint y: 360, distance: 107.0
click at [81, 360] on div at bounding box center [174, 368] width 206 height 18
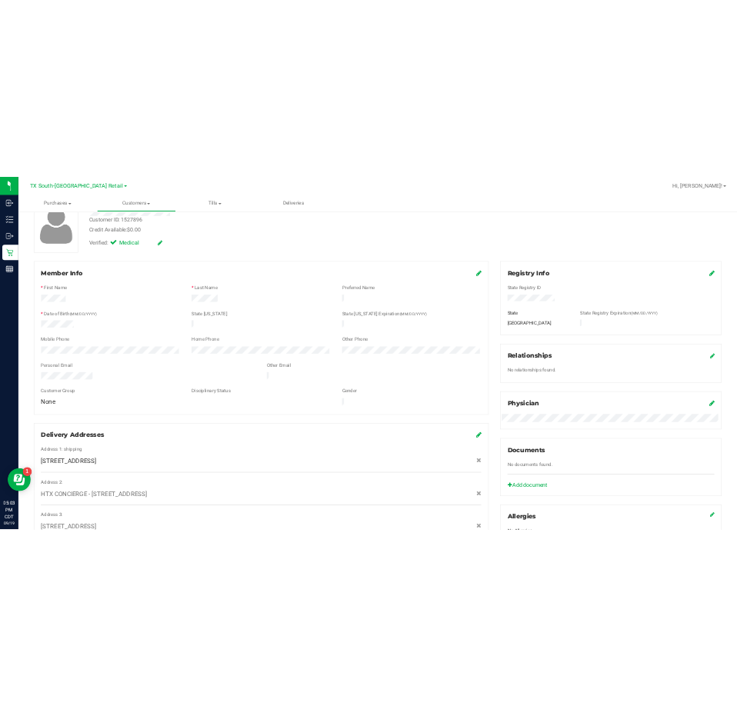
scroll to position [0, 0]
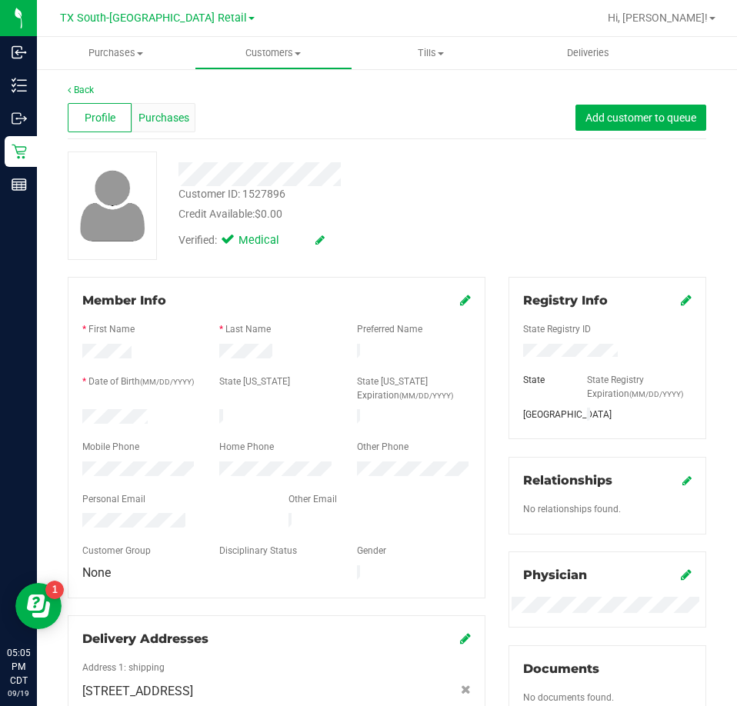
click at [165, 122] on span "Purchases" at bounding box center [163, 118] width 51 height 16
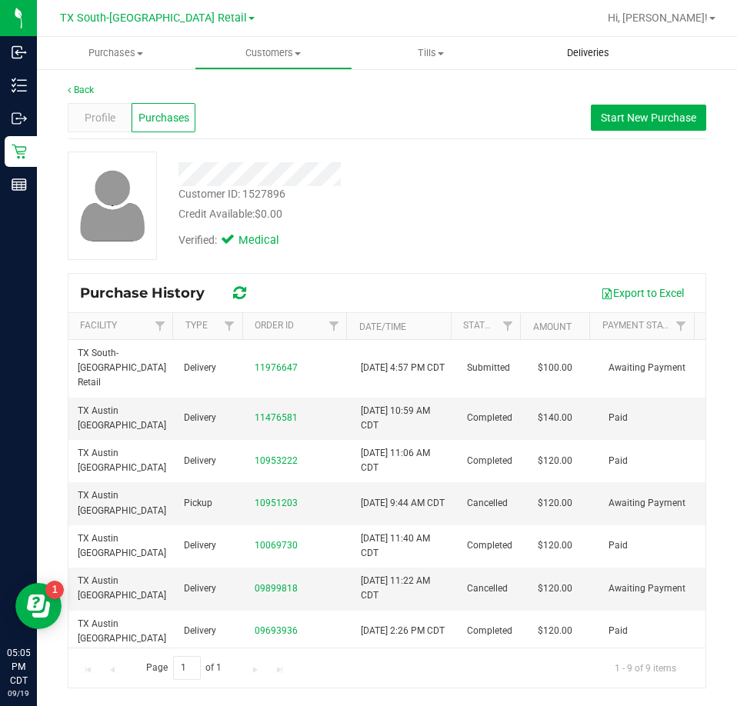
click at [561, 58] on span "Deliveries" at bounding box center [588, 53] width 84 height 14
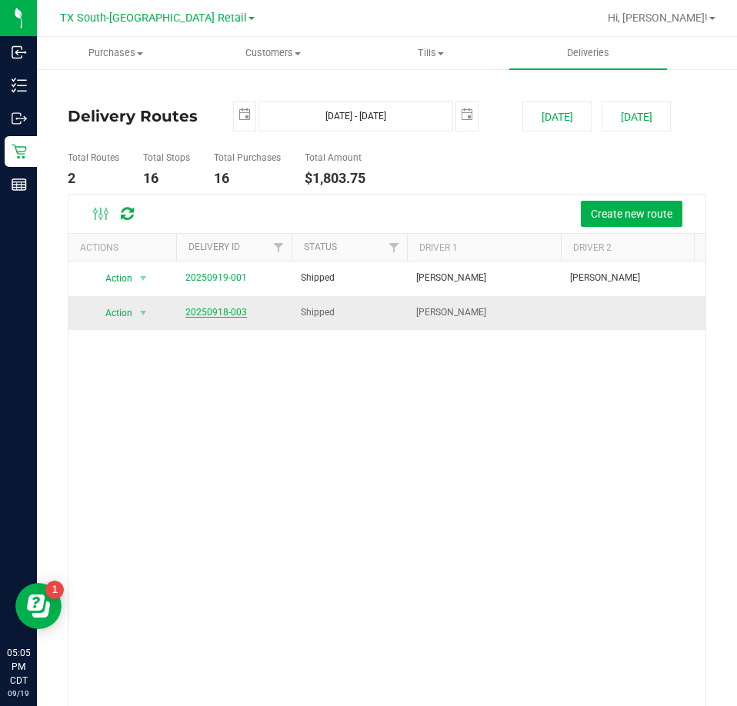
click at [212, 317] on link "20250918-003" at bounding box center [216, 312] width 62 height 11
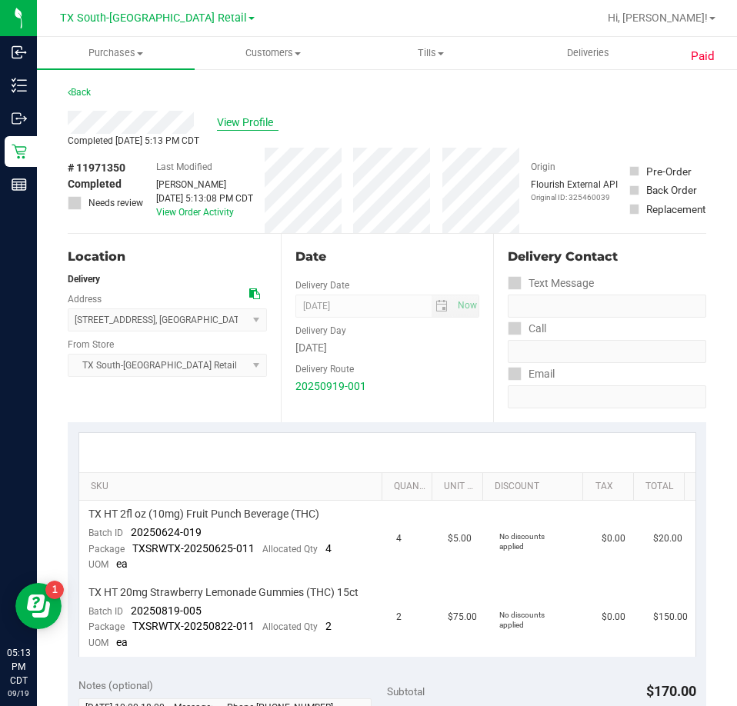
click at [259, 122] on span "View Profile" at bounding box center [248, 123] width 62 height 16
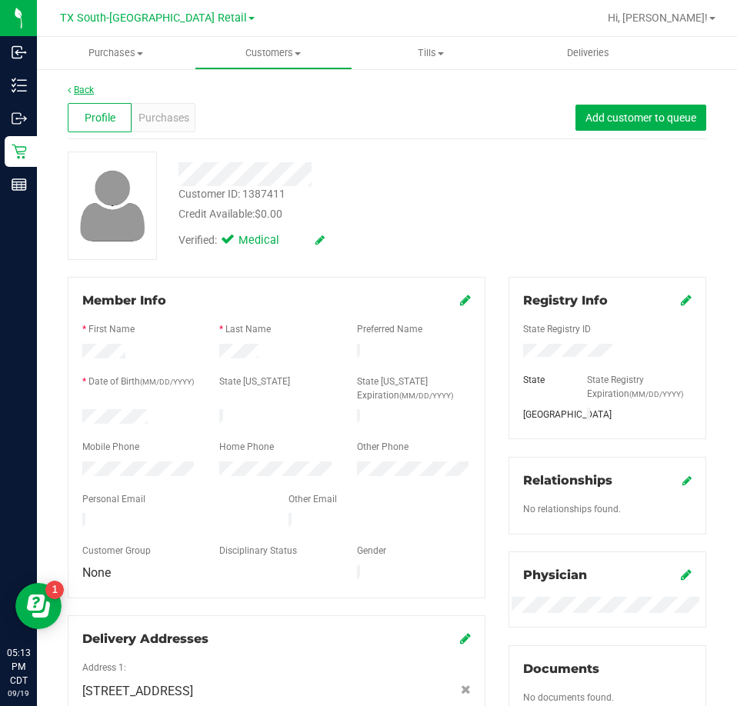
click at [87, 95] on link "Back" at bounding box center [81, 90] width 26 height 11
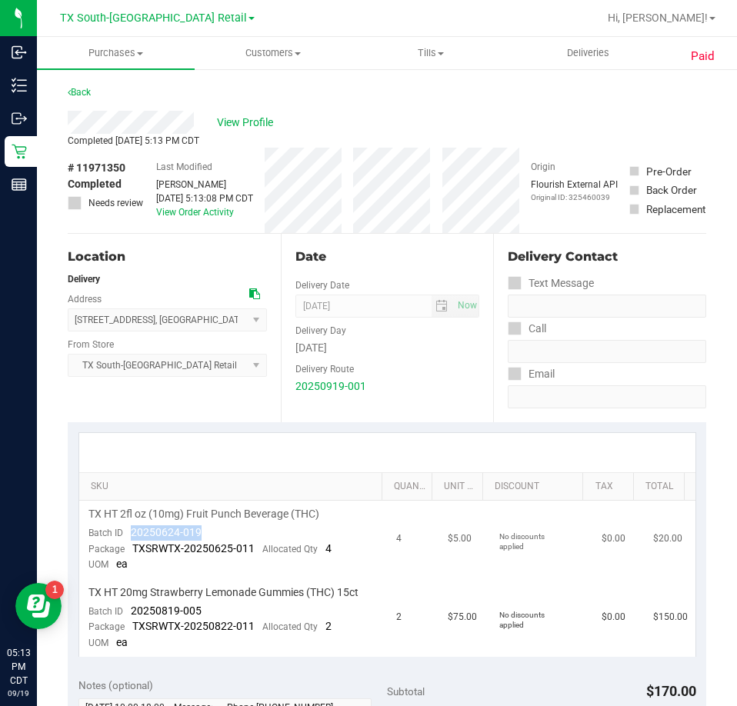
drag, startPoint x: 209, startPoint y: 527, endPoint x: 142, endPoint y: 535, distance: 67.4
click at [125, 538] on td "TX HT 2fl oz (10mg) Fruit Punch Beverage (THC) Batch ID 20250624-019 Package TX…" at bounding box center [233, 540] width 309 height 78
drag, startPoint x: 213, startPoint y: 609, endPoint x: 122, endPoint y: 608, distance: 91.6
click at [122, 608] on td "TX HT 20mg Strawberry Lemonade Gummies (THC) 15ct Batch ID 20250819-005 Package…" at bounding box center [233, 618] width 309 height 78
click at [256, 125] on span "View Profile" at bounding box center [254, 123] width 62 height 16
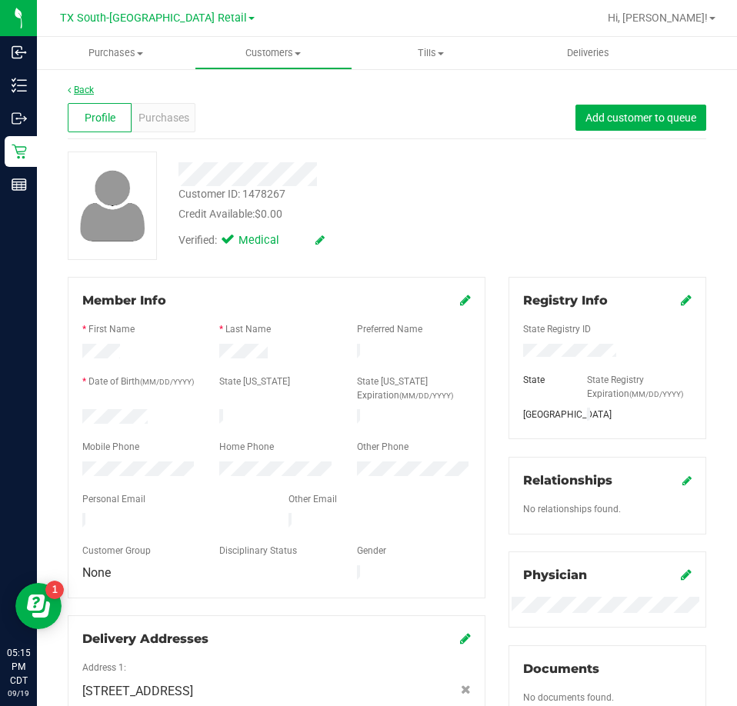
click at [86, 85] on link "Back" at bounding box center [81, 90] width 26 height 11
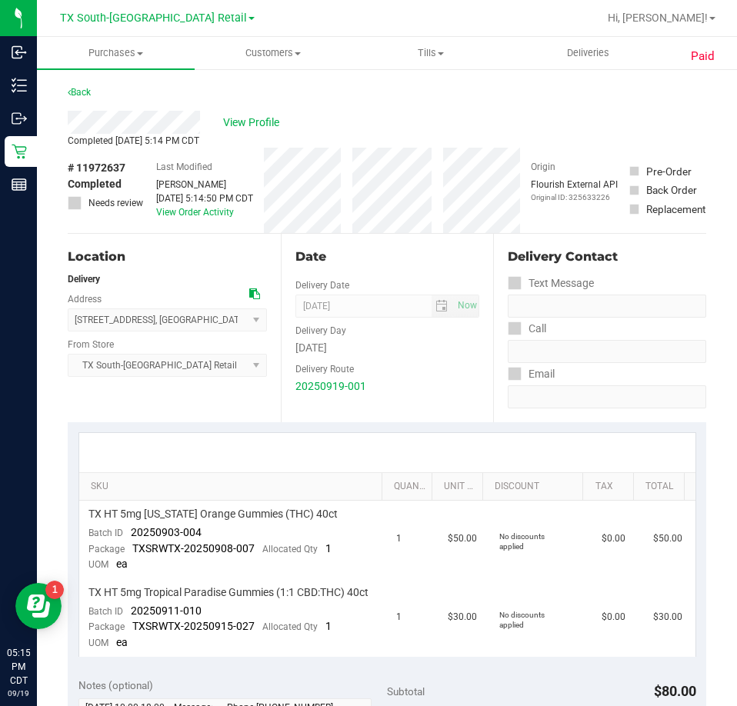
scroll to position [154, 0]
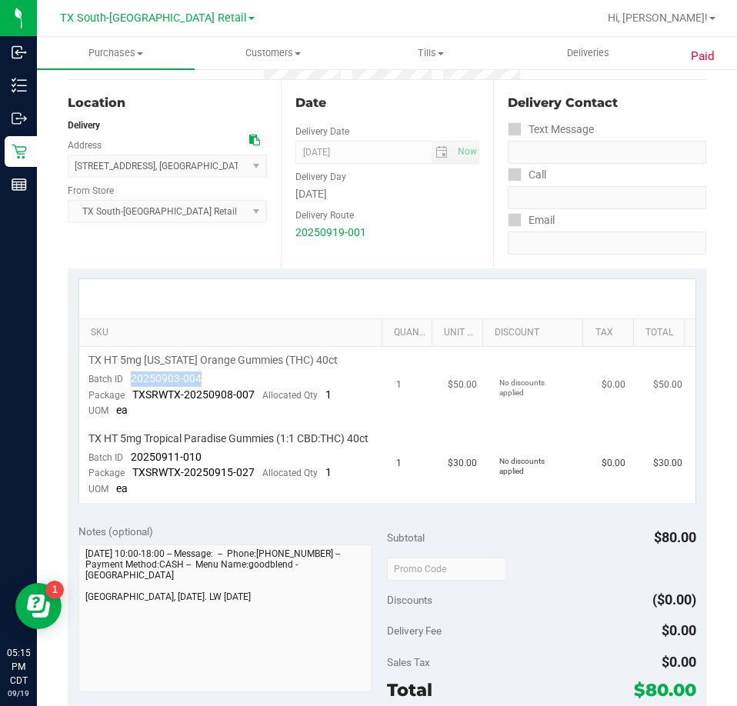
drag, startPoint x: 217, startPoint y: 377, endPoint x: 132, endPoint y: 379, distance: 85.4
click at [131, 380] on td "TX HT 5mg [US_STATE] Orange Gummies (THC) 40ct Batch ID 20250903-004 Package TX…" at bounding box center [233, 386] width 309 height 78
drag, startPoint x: 199, startPoint y: 469, endPoint x: 130, endPoint y: 472, distance: 69.3
click at [131, 463] on span "20250911-010" at bounding box center [166, 457] width 71 height 12
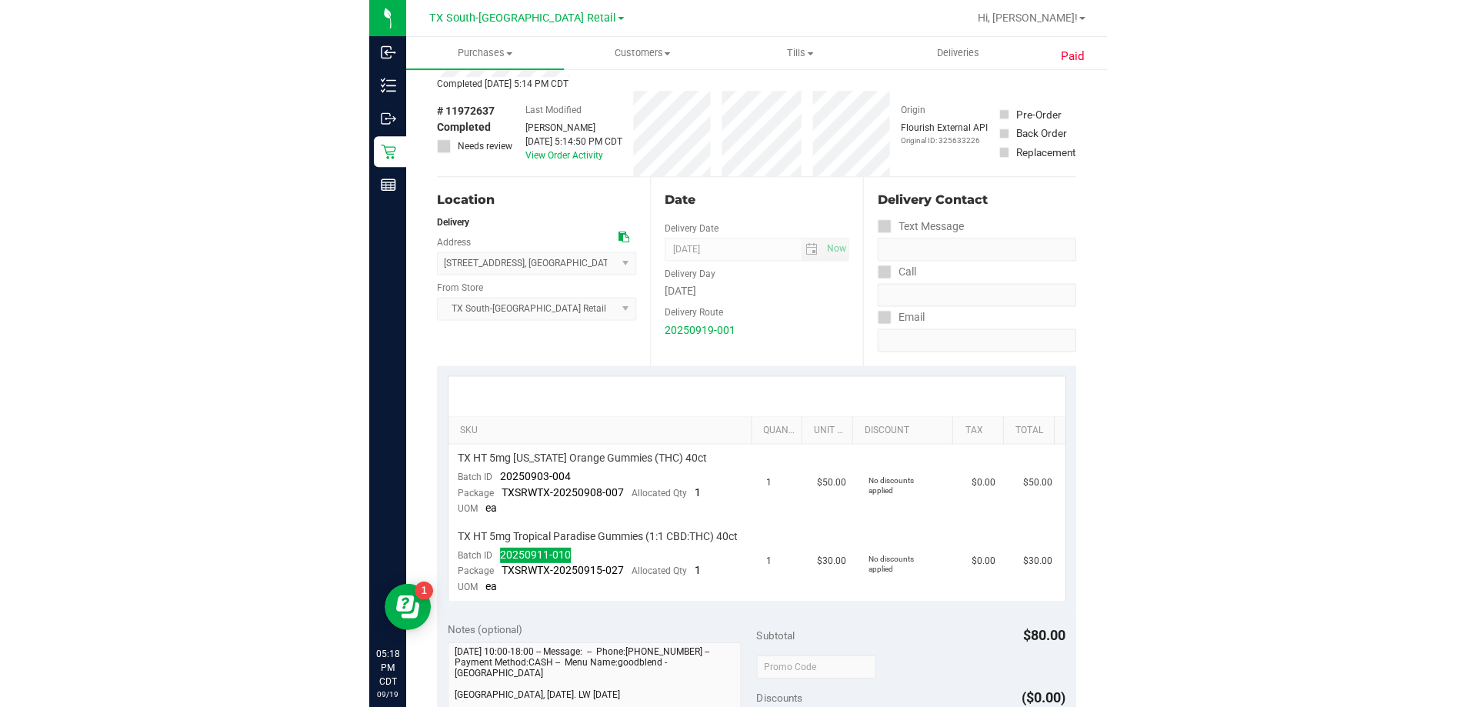
scroll to position [0, 0]
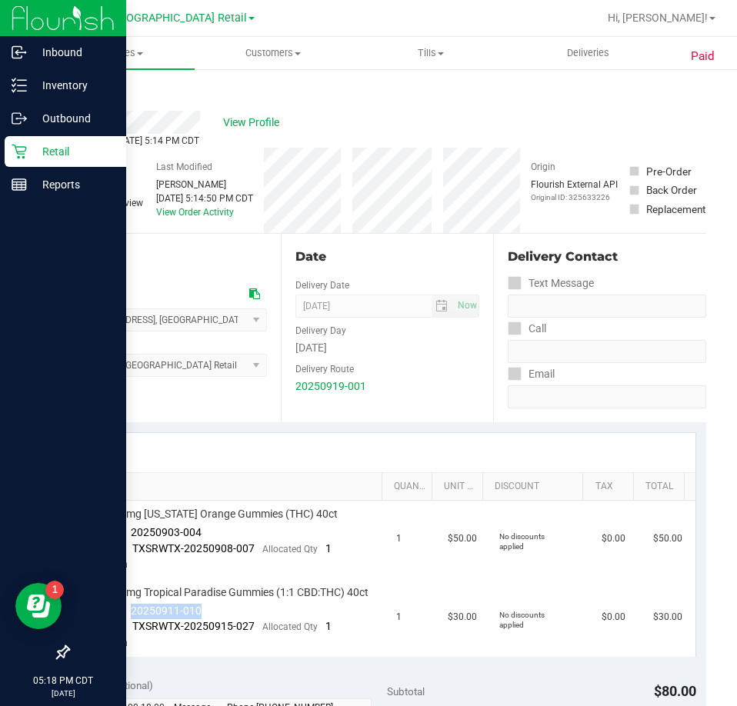
click at [32, 155] on p "Retail" at bounding box center [73, 151] width 92 height 18
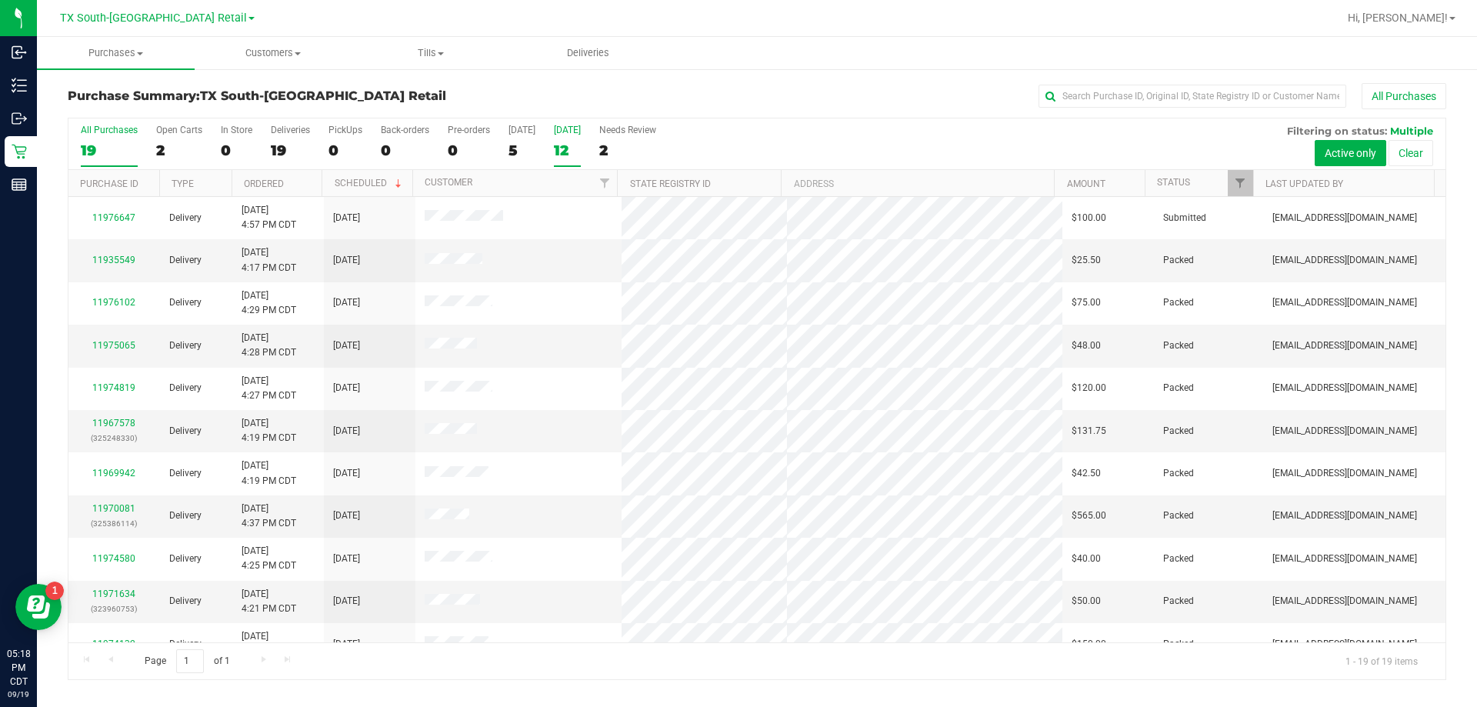
click at [566, 149] on div "12" at bounding box center [567, 151] width 27 height 18
click at [0, 0] on input "Tomorrow 12" at bounding box center [0, 0] width 0 height 0
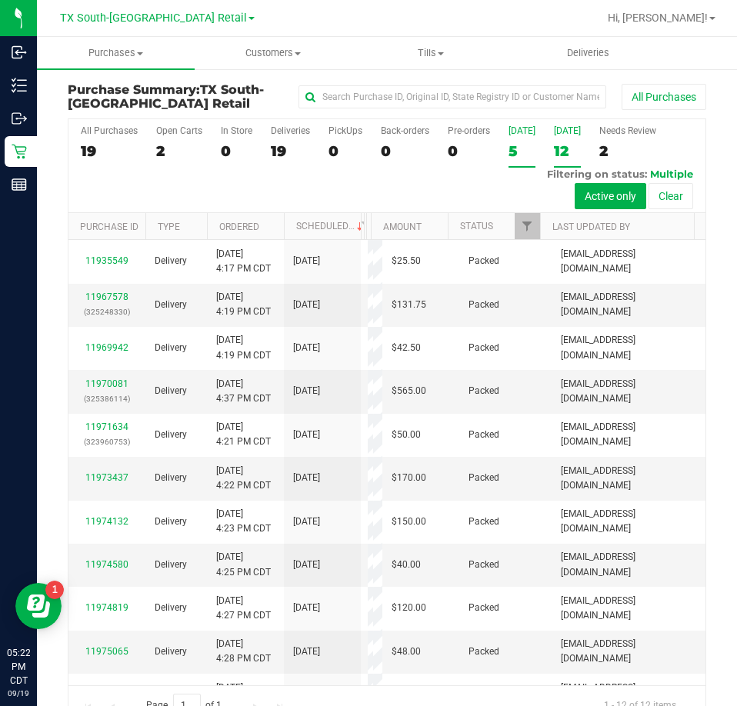
click at [517, 151] on div "5" at bounding box center [522, 151] width 27 height 18
click at [0, 0] on input "Today 5" at bounding box center [0, 0] width 0 height 0
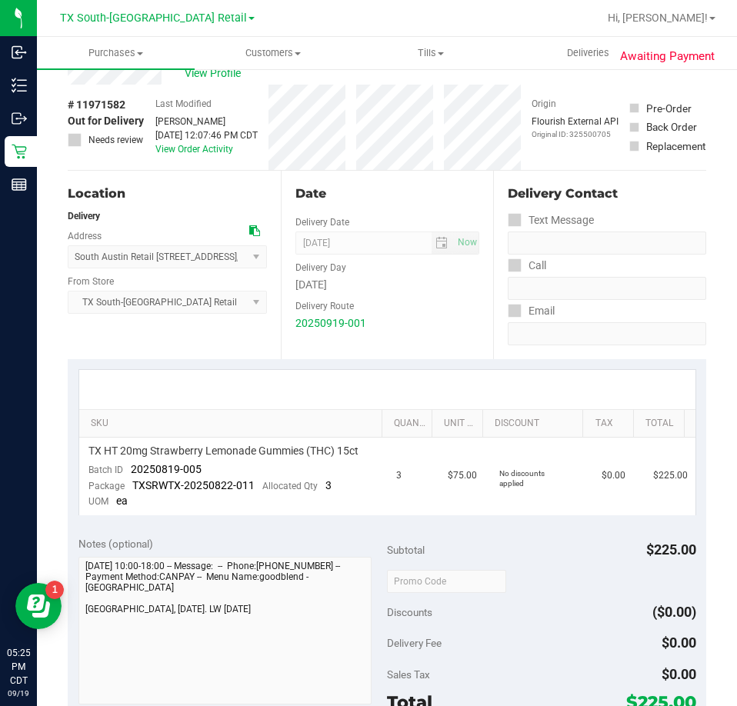
scroll to position [77, 0]
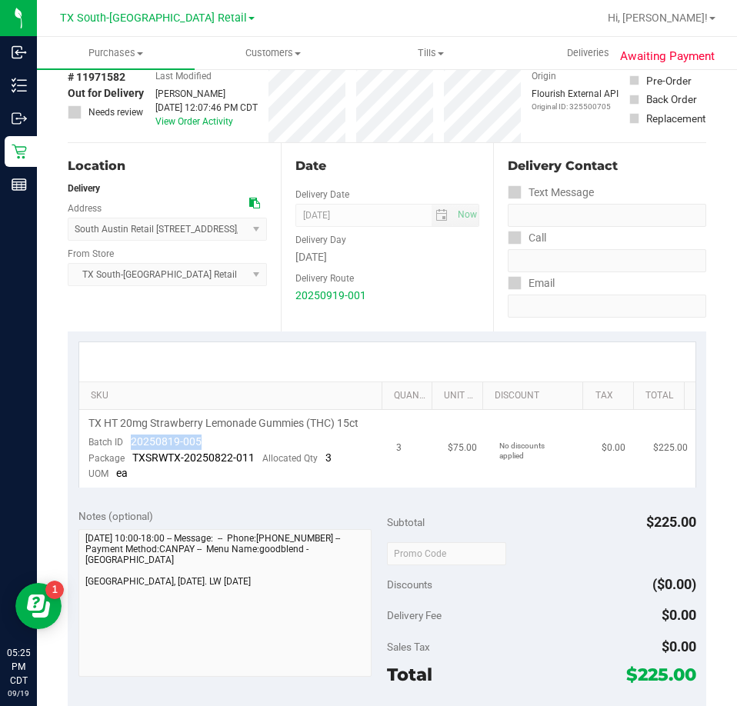
drag, startPoint x: 201, startPoint y: 443, endPoint x: 128, endPoint y: 446, distance: 72.4
click at [128, 446] on td "TX HT 20mg Strawberry Lemonade Gummies (THC) 15ct Batch ID 20250819-005 Package…" at bounding box center [233, 449] width 309 height 78
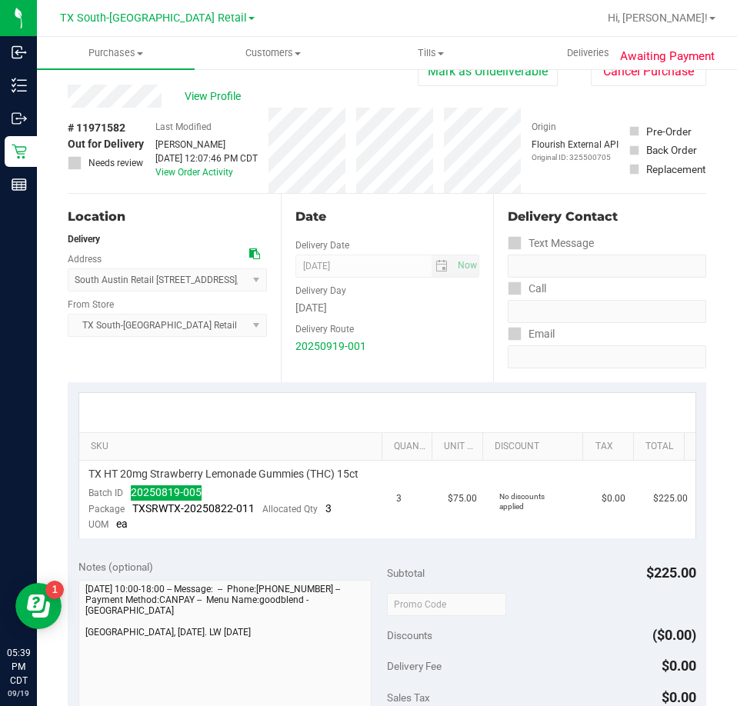
scroll to position [0, 0]
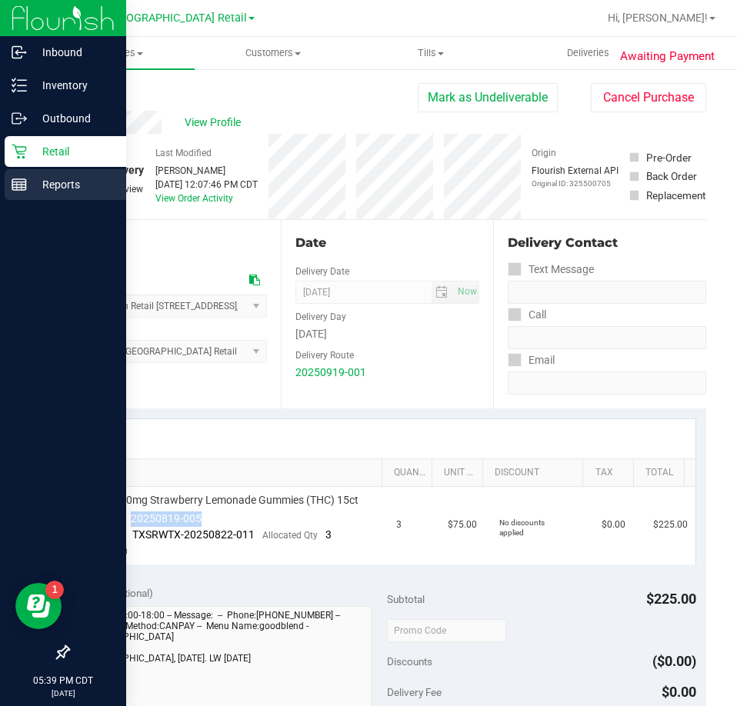
click at [62, 192] on p "Reports" at bounding box center [73, 184] width 92 height 18
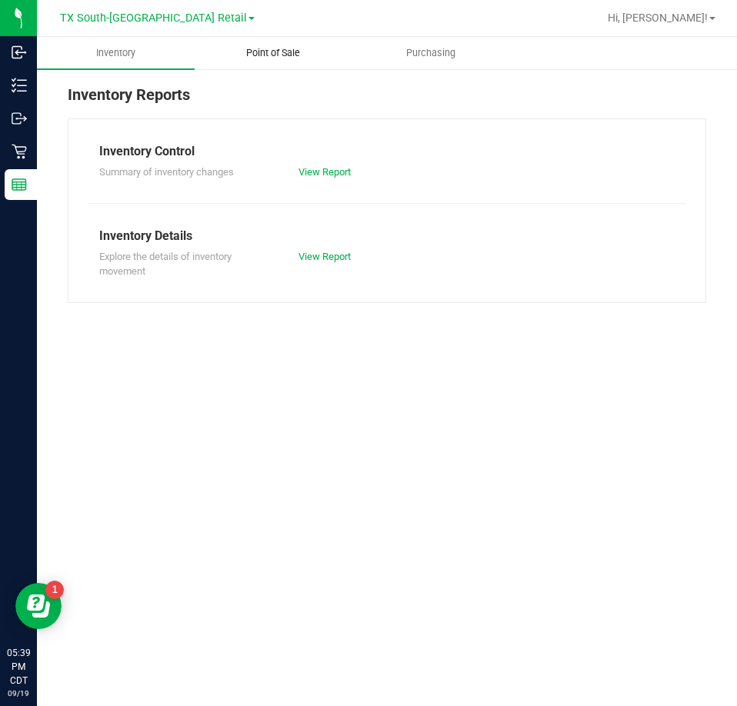
click at [265, 59] on span "Point of Sale" at bounding box center [272, 53] width 95 height 14
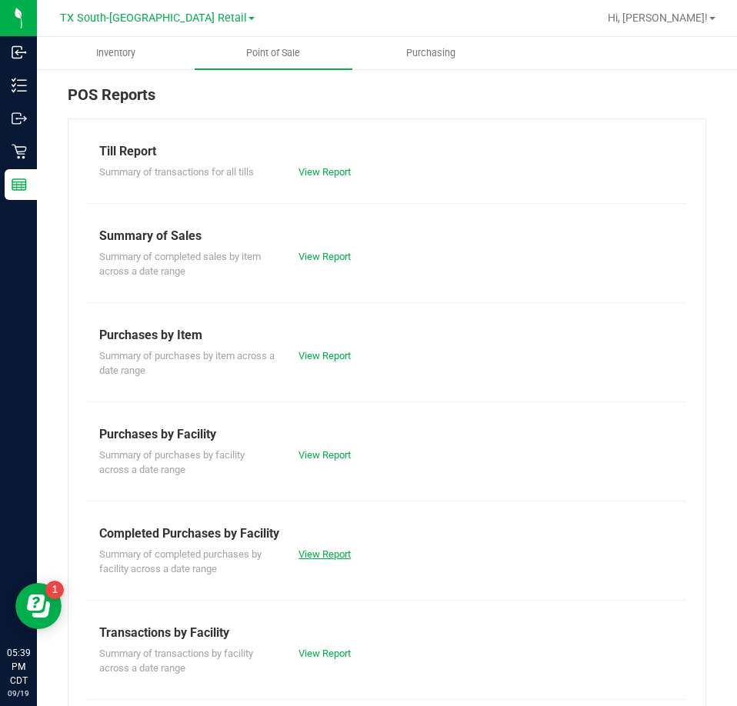
click at [312, 556] on link "View Report" at bounding box center [325, 555] width 52 height 12
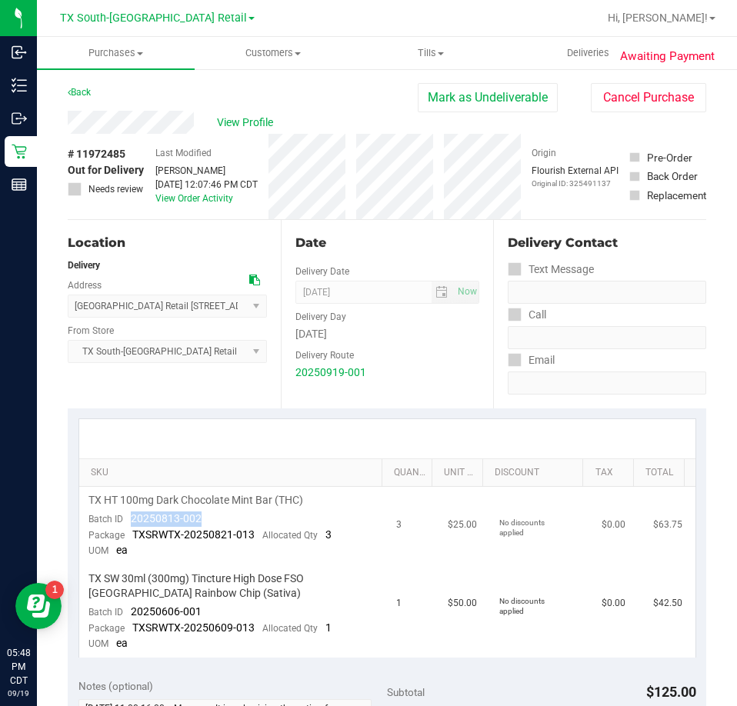
drag, startPoint x: 202, startPoint y: 522, endPoint x: 121, endPoint y: 522, distance: 81.6
click at [121, 522] on td "TX HT 100mg Dark Chocolate Mint Bar (THC) Batch ID 20250813-002 Package TXSRWTX…" at bounding box center [233, 526] width 309 height 78
drag, startPoint x: 203, startPoint y: 612, endPoint x: 132, endPoint y: 614, distance: 71.6
click at [132, 614] on td "TX SW 30ml (300mg) Tincture High Dose FSO [GEOGRAPHIC_DATA] Rainbow Chip (Sativ…" at bounding box center [233, 612] width 309 height 92
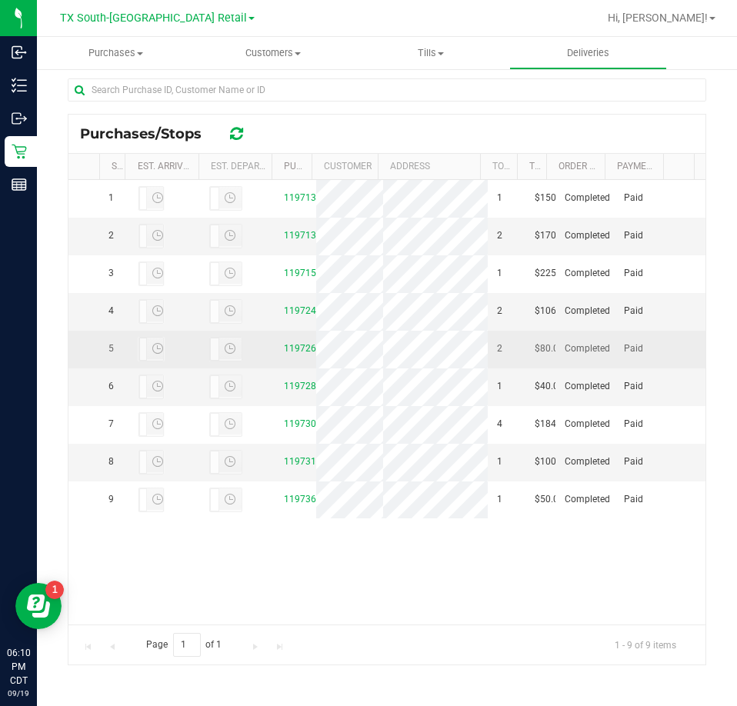
scroll to position [115, 0]
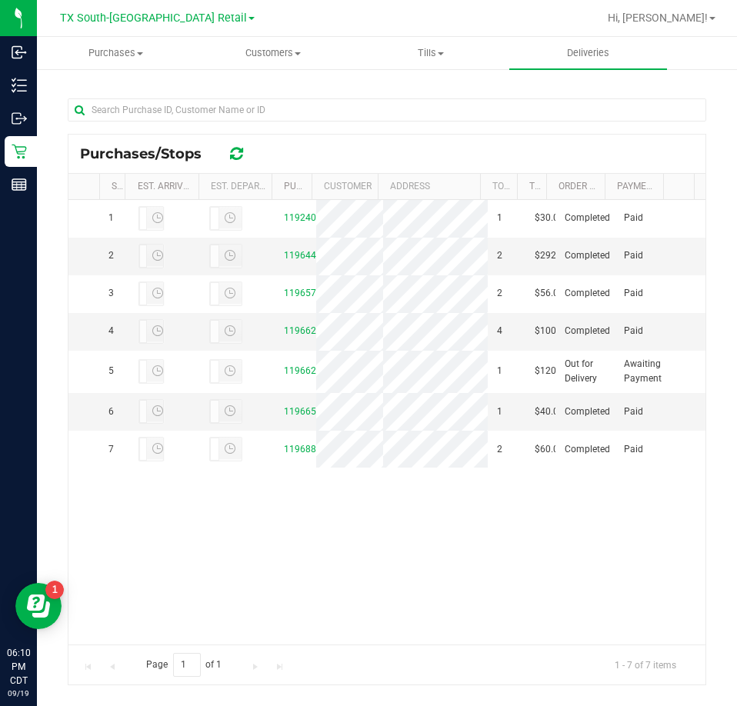
scroll to position [308, 0]
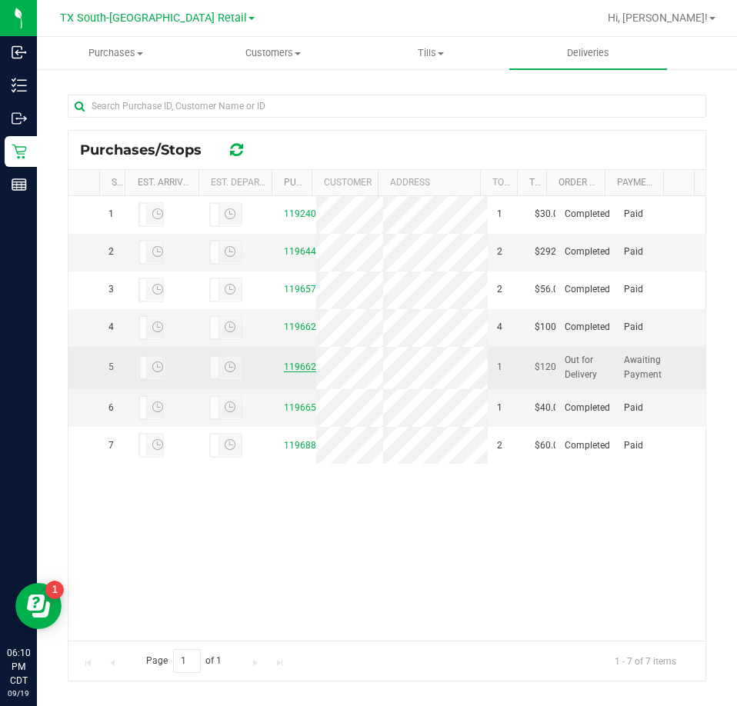
click at [284, 372] on link "11966294" at bounding box center [305, 367] width 43 height 11
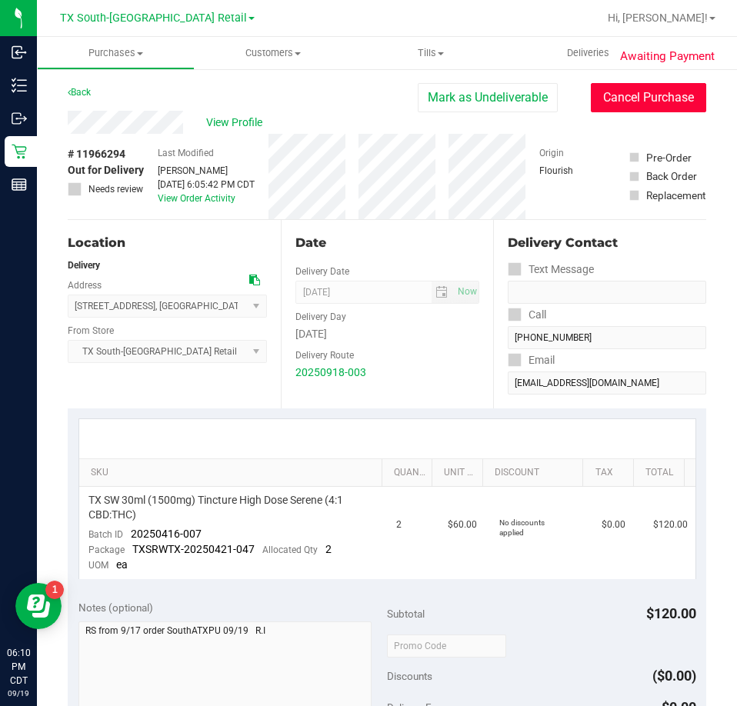
click at [665, 97] on button "Cancel Purchase" at bounding box center [648, 97] width 115 height 29
click at [436, 48] on span "Tills" at bounding box center [431, 53] width 156 height 14
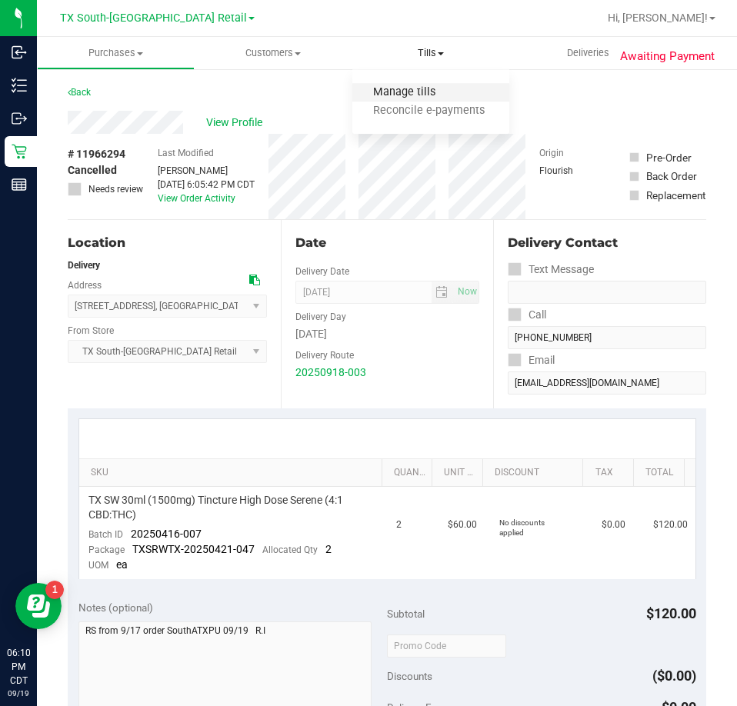
click at [411, 91] on span "Manage tills" at bounding box center [404, 92] width 104 height 13
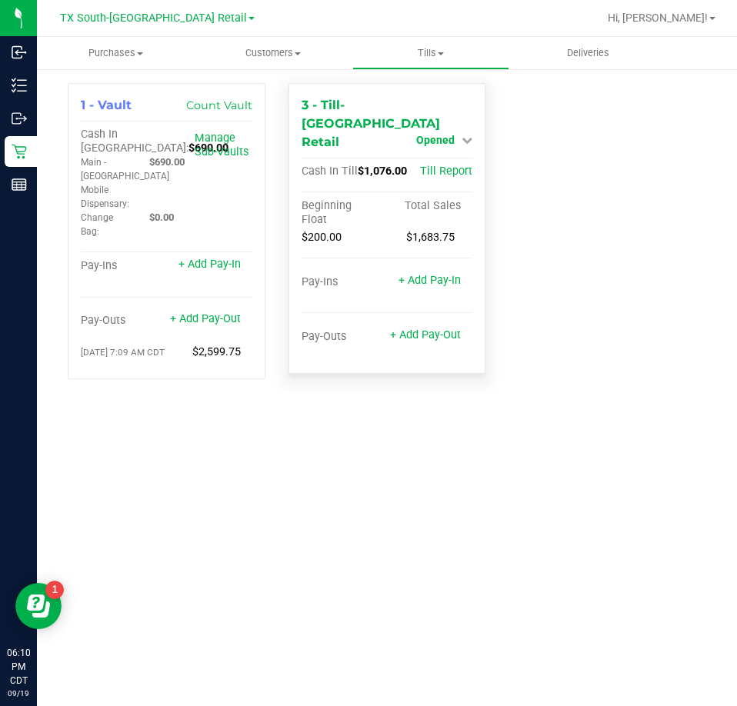
click at [435, 134] on span "Opened" at bounding box center [435, 140] width 38 height 12
click at [439, 166] on link "Close Till" at bounding box center [438, 172] width 42 height 12
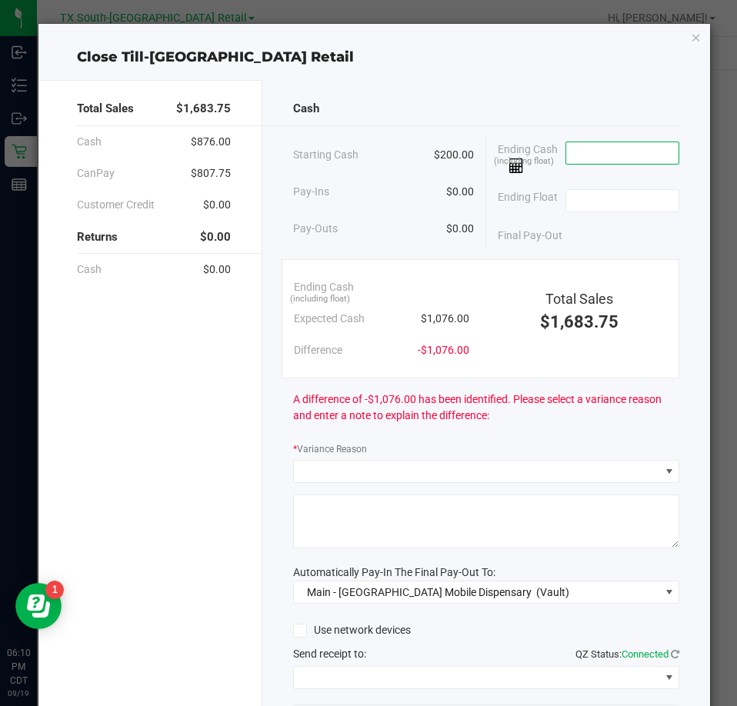
click at [581, 160] on input at bounding box center [622, 153] width 113 height 22
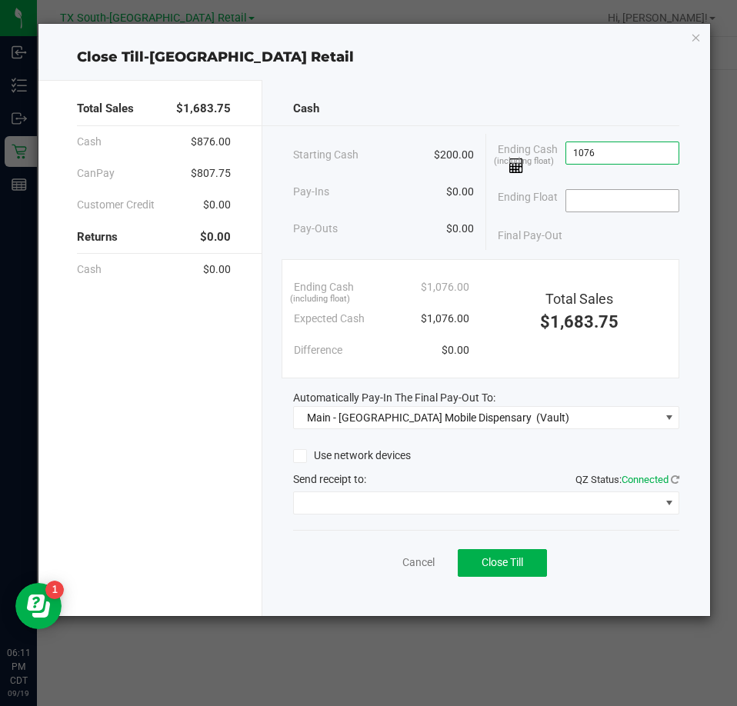
type input "$1,076.00"
click at [592, 202] on input at bounding box center [622, 201] width 113 height 22
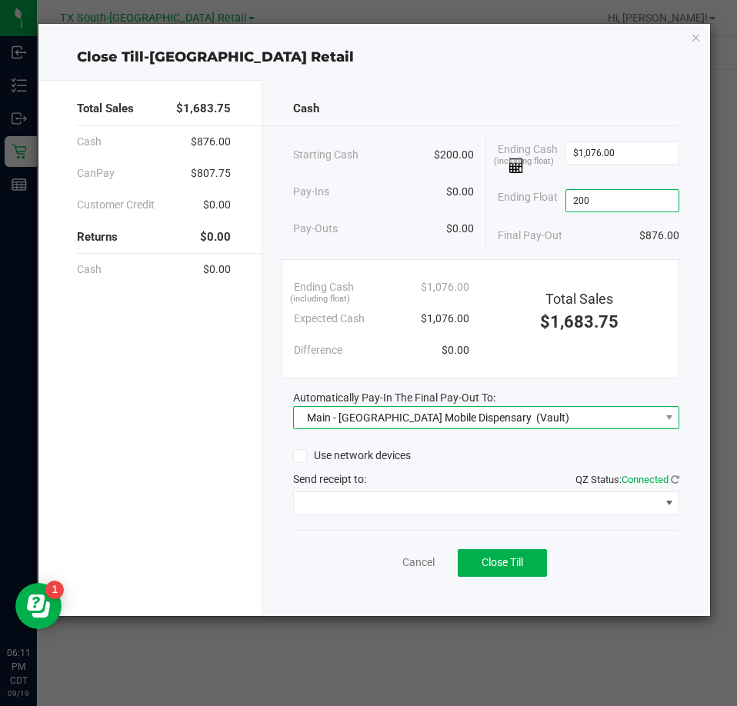
type input "$200.00"
click at [401, 423] on span "Main - [GEOGRAPHIC_DATA] Mobile Dispensary" at bounding box center [419, 418] width 225 height 12
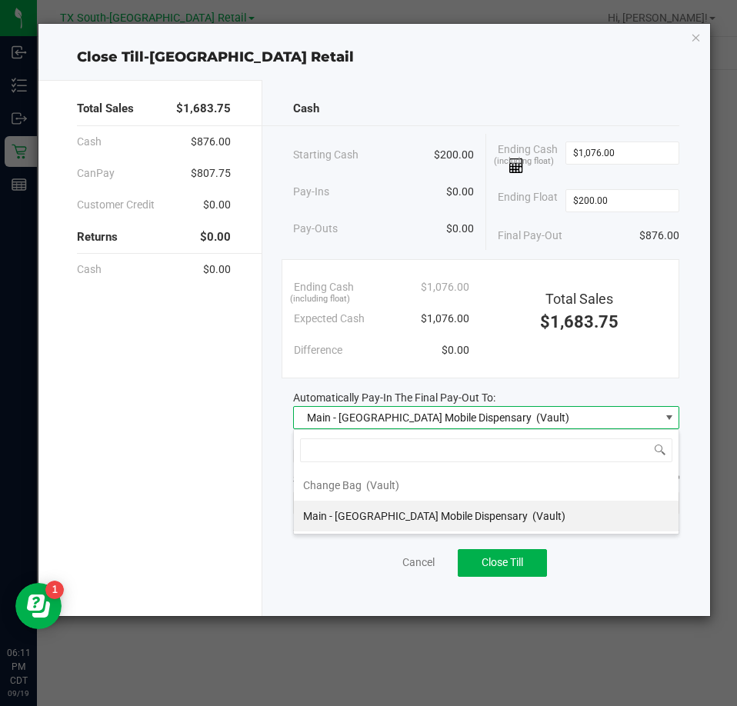
scroll to position [23, 387]
click at [375, 515] on span "Main - [GEOGRAPHIC_DATA] Mobile Dispensary" at bounding box center [415, 516] width 225 height 12
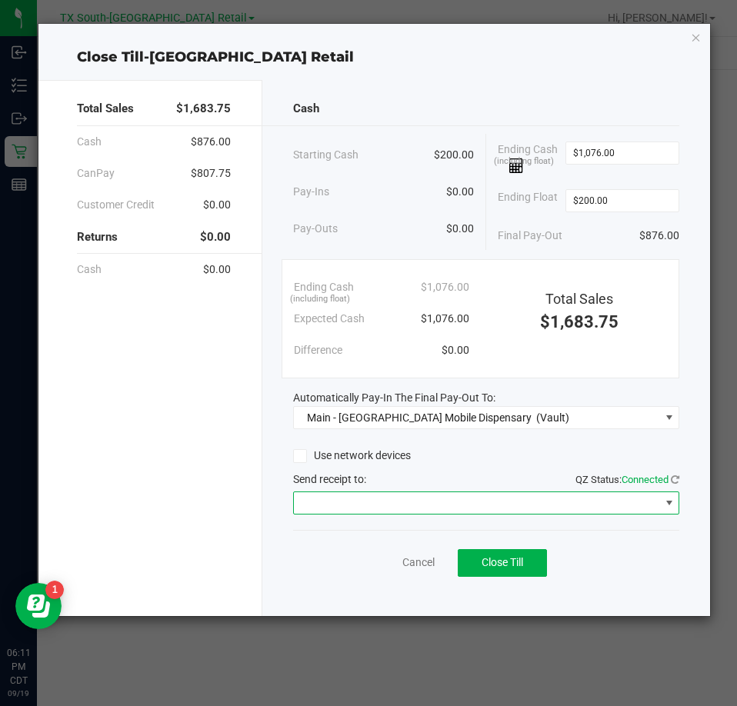
click at [364, 507] on span at bounding box center [476, 503] width 365 height 22
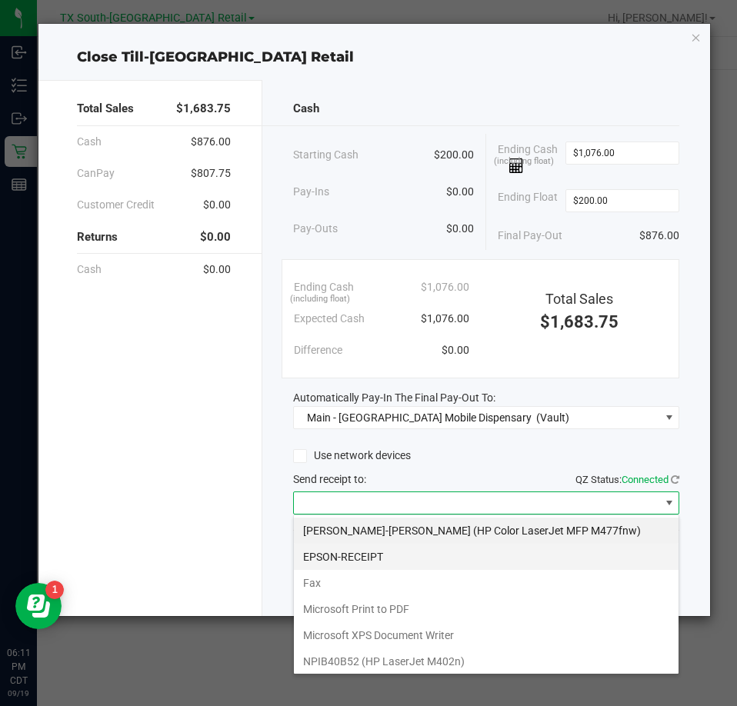
click at [366, 553] on li "EPSON-RECEIPT" at bounding box center [486, 557] width 385 height 26
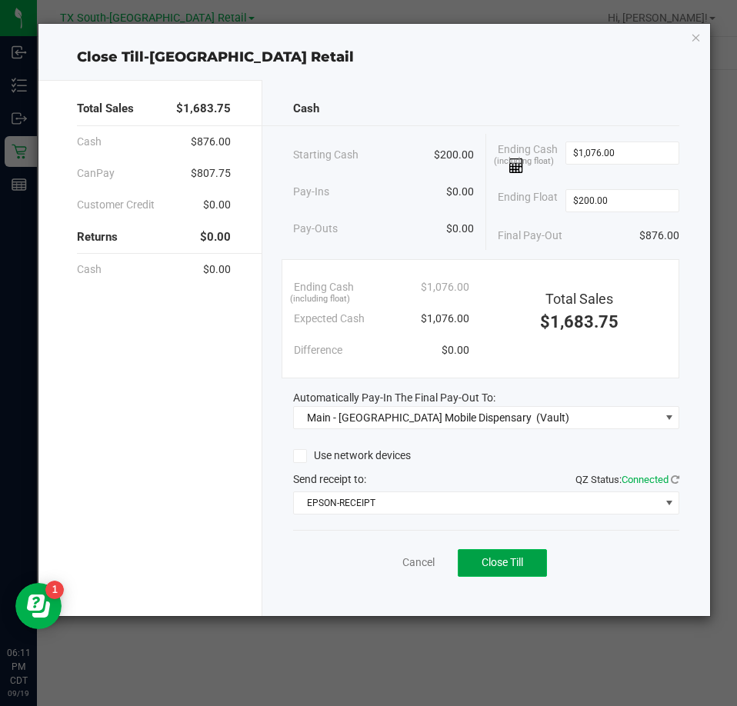
click at [520, 562] on span "Close Till" at bounding box center [503, 562] width 42 height 12
